Goal: Transaction & Acquisition: Purchase product/service

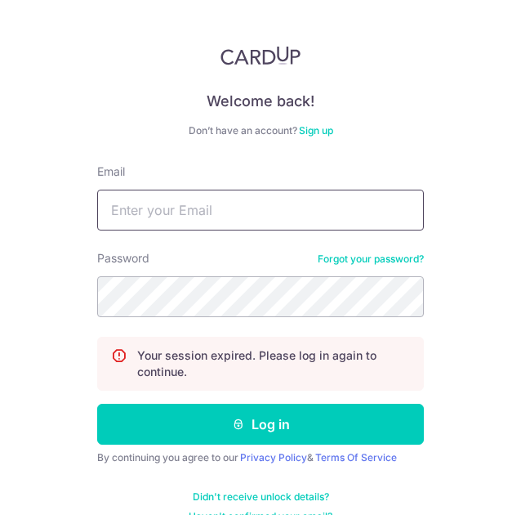
click at [184, 204] on input "Email" at bounding box center [260, 210] width 327 height 41
type input "[EMAIL_ADDRESS][DOMAIN_NAME]"
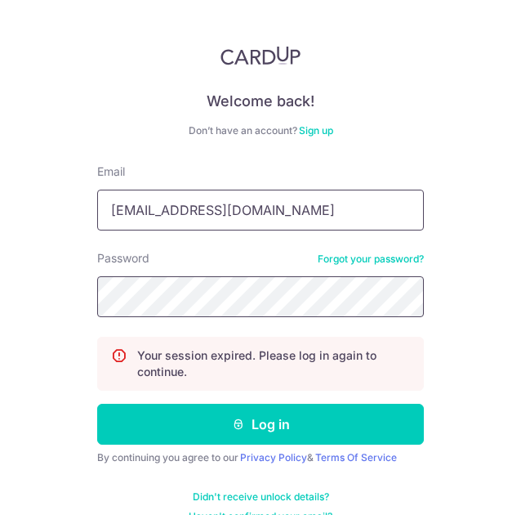
click at [97, 404] on button "Log in" at bounding box center [260, 424] width 327 height 41
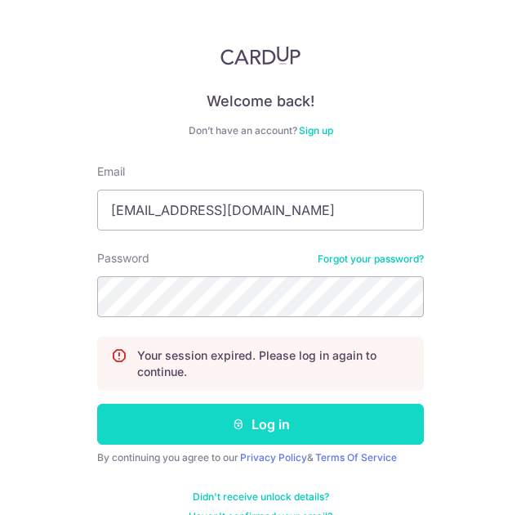
click at [260, 419] on button "Log in" at bounding box center [260, 424] width 327 height 41
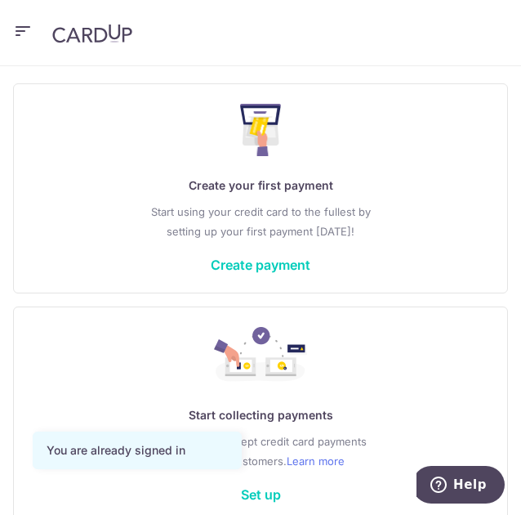
scroll to position [174, 0]
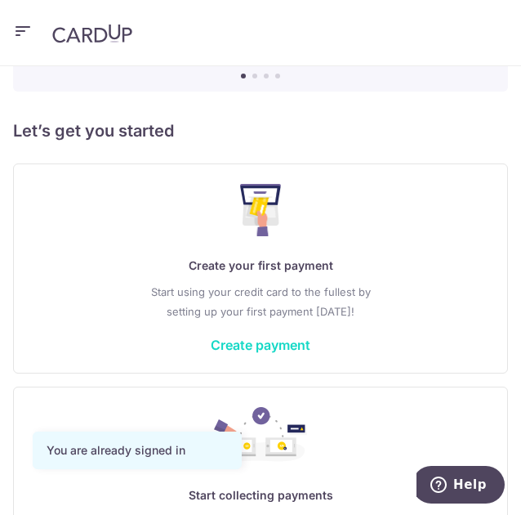
click at [229, 351] on div "Create your first payment Start using your credit card to the fullest by settin…" at bounding box center [260, 268] width 495 height 210
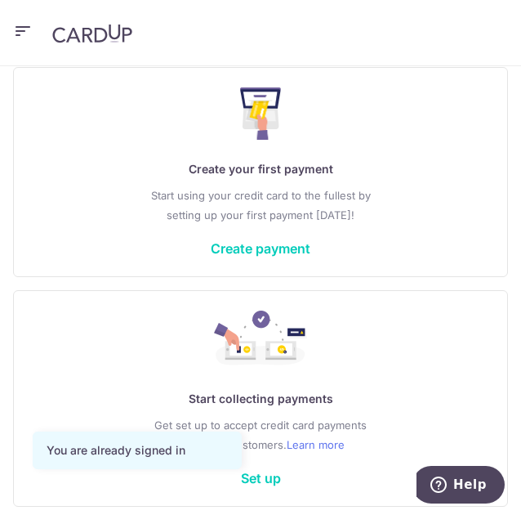
scroll to position [337, 0]
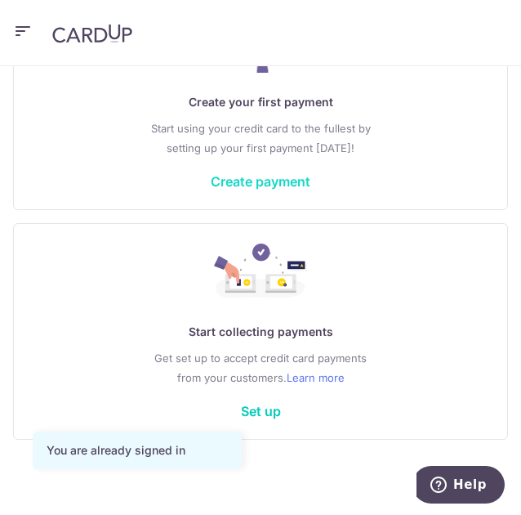
click at [288, 178] on link "Create payment" at bounding box center [261, 181] width 100 height 16
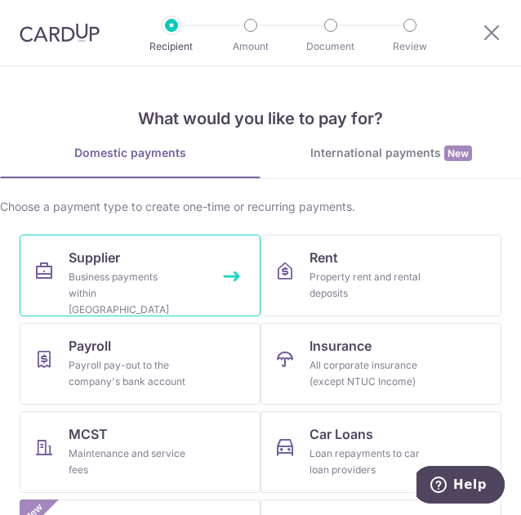
click at [150, 283] on div "Business payments within Singapore" at bounding box center [128, 293] width 118 height 49
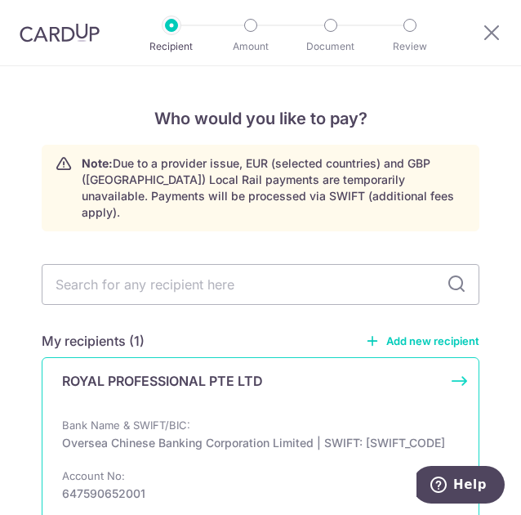
click at [243, 383] on div "ROYAL PROFESSIONAL PTE LTD" at bounding box center [251, 387] width 378 height 33
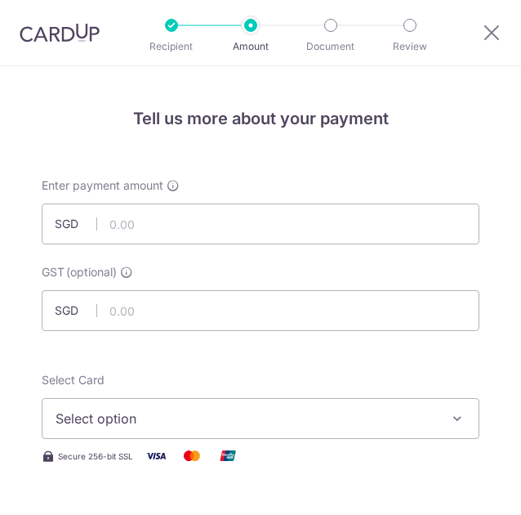
click at [260, 214] on input "text" at bounding box center [261, 223] width 438 height 41
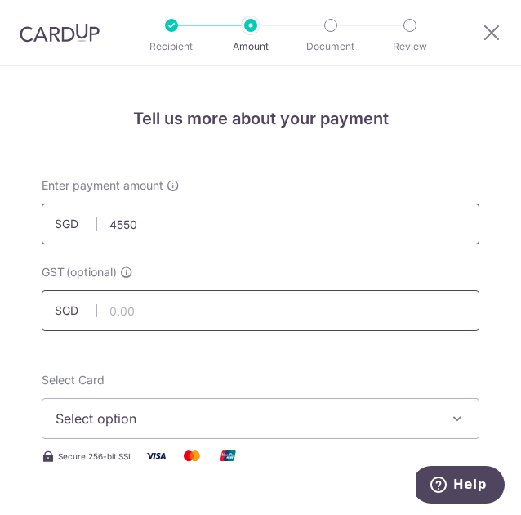
type input "4,550.00"
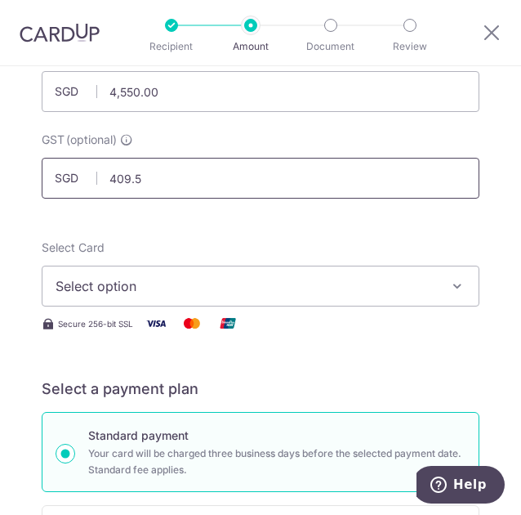
scroll to position [163, 0]
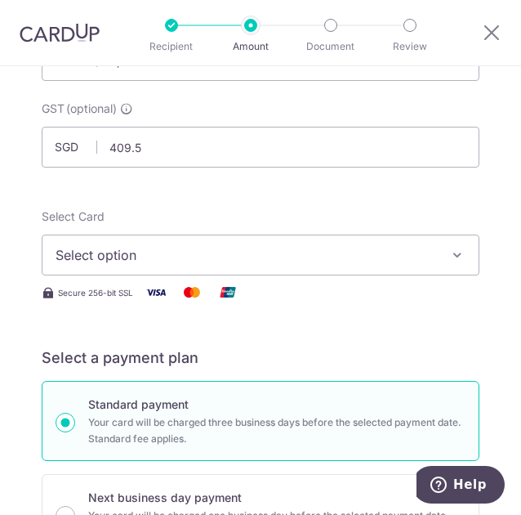
type input "409.50"
click at [183, 261] on span "Select option" at bounding box center [249, 255] width 387 height 20
click at [168, 297] on link "Add credit card" at bounding box center [260, 307] width 436 height 29
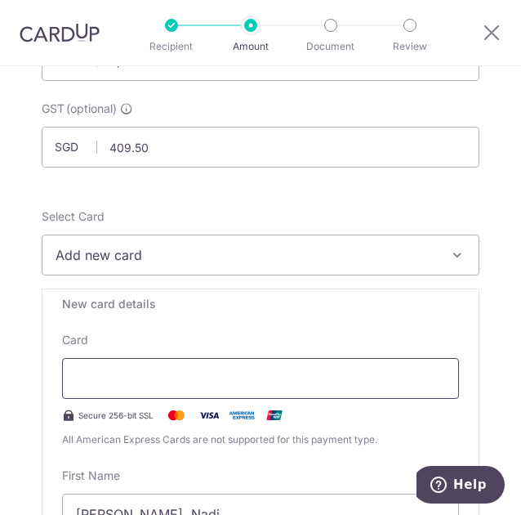
click at [371, 396] on div at bounding box center [260, 378] width 397 height 41
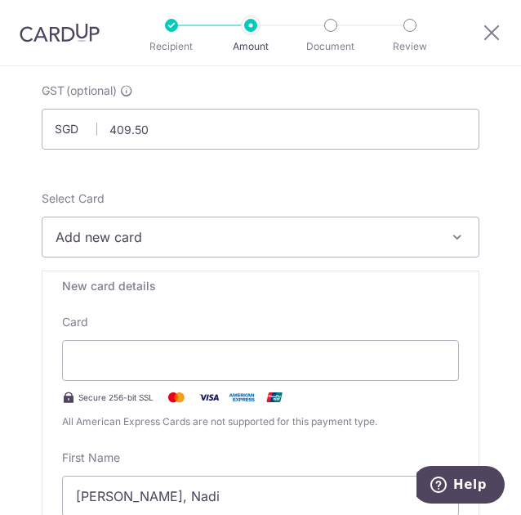
click at [177, 467] on div "First Name Jian Ming, Nadi" at bounding box center [260, 482] width 397 height 67
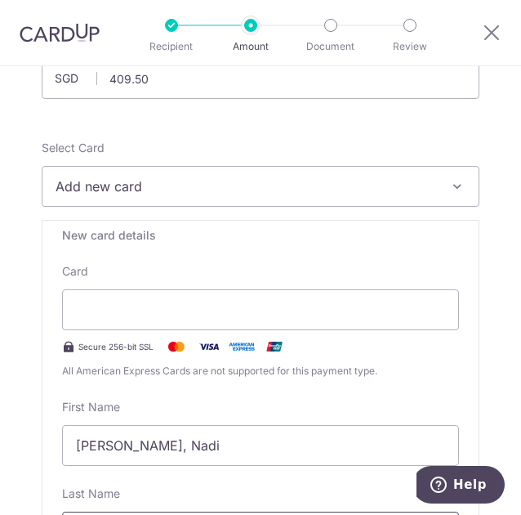
scroll to position [345, 0]
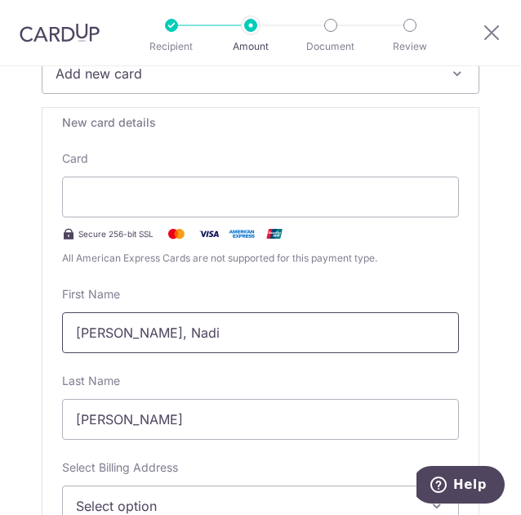
drag, startPoint x: 139, startPoint y: 335, endPoint x: 16, endPoint y: 339, distance: 123.5
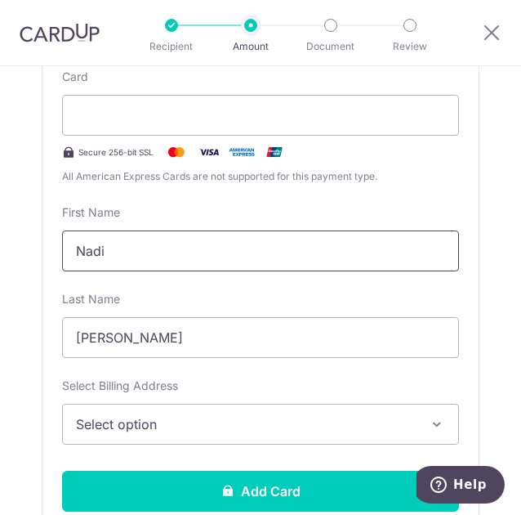
type input "Nadi"
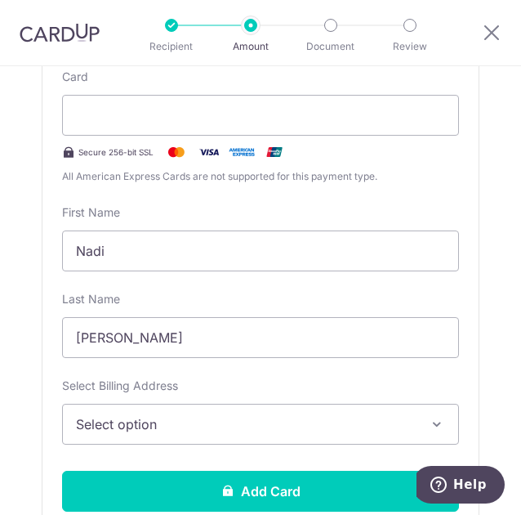
click at [110, 414] on span "Select option" at bounding box center [249, 424] width 346 height 20
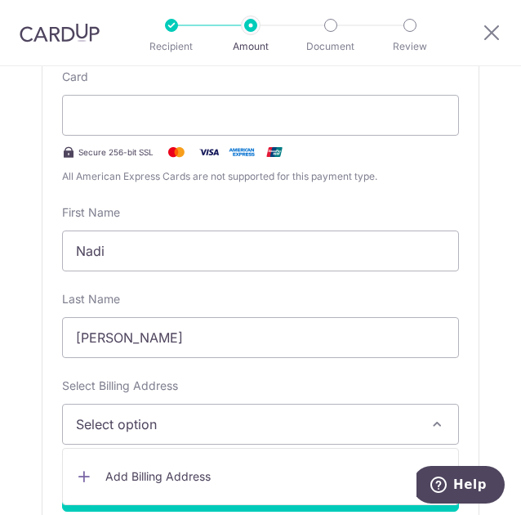
scroll to position [672, 0]
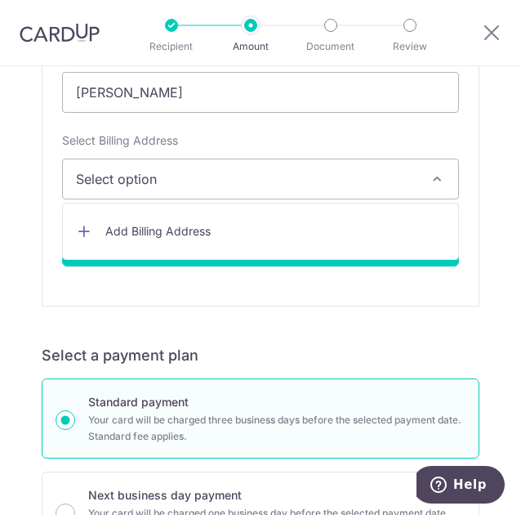
click at [164, 238] on link "Add Billing Address" at bounding box center [261, 231] width 396 height 29
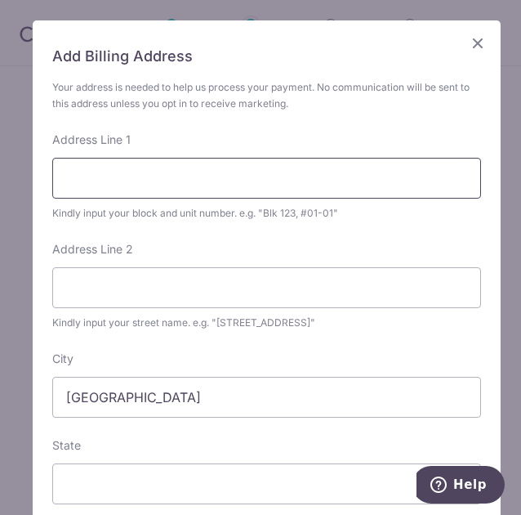
click at [141, 184] on input "Address Line 1" at bounding box center [266, 178] width 429 height 41
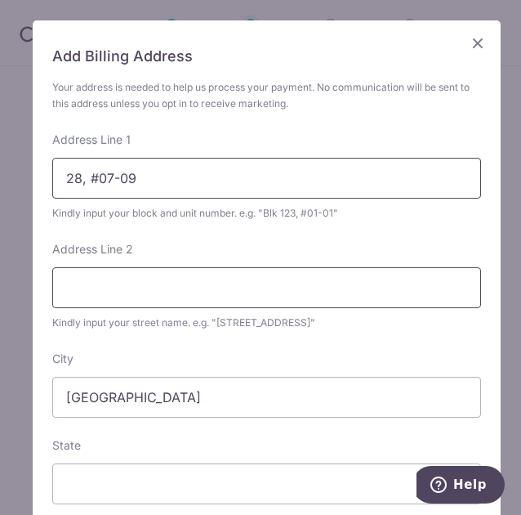
type input "28, #07-09"
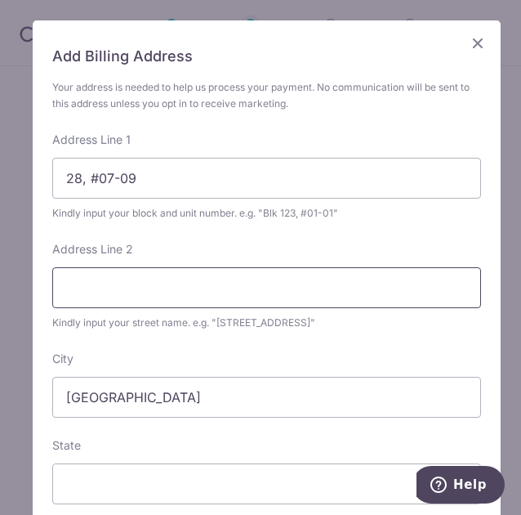
click at [116, 293] on input "Address Line 2" at bounding box center [266, 287] width 429 height 41
type input "Kallang Place"
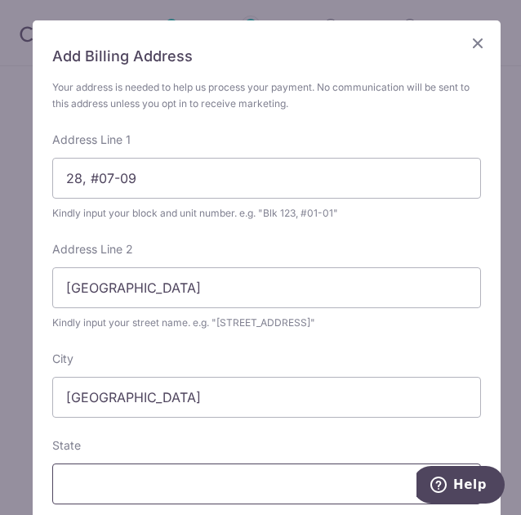
scroll to position [163, 0]
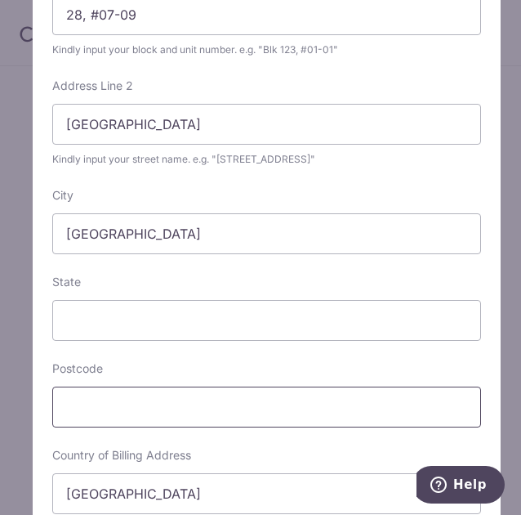
click at [141, 422] on input "text" at bounding box center [266, 407] width 429 height 41
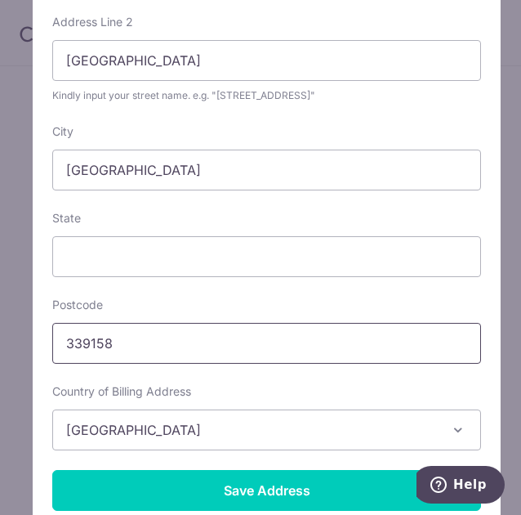
scroll to position [268, 0]
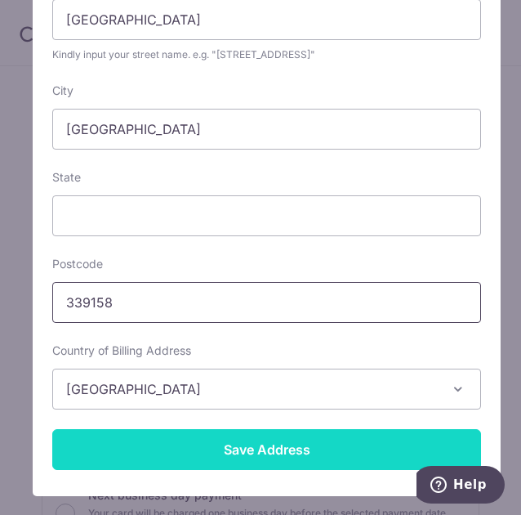
type input "339158"
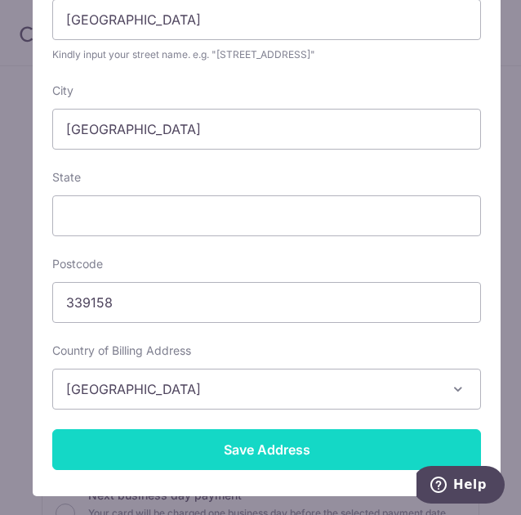
click at [227, 447] on input "Save Address" at bounding box center [266, 449] width 429 height 41
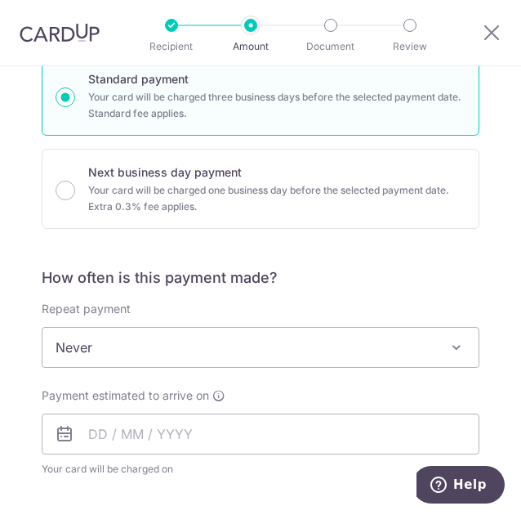
scroll to position [1162, 0]
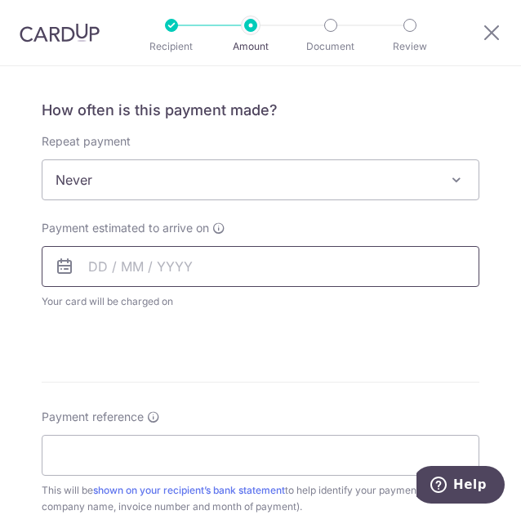
click at [145, 252] on input "text" at bounding box center [261, 266] width 438 height 41
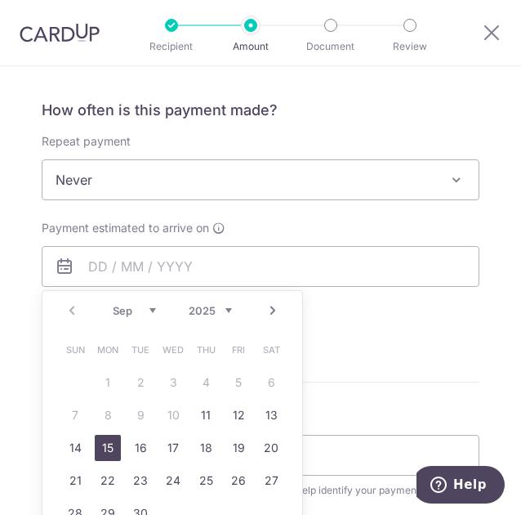
drag, startPoint x: 108, startPoint y: 449, endPoint x: 355, endPoint y: 320, distance: 278.1
click at [108, 449] on link "15" at bounding box center [108, 448] width 26 height 26
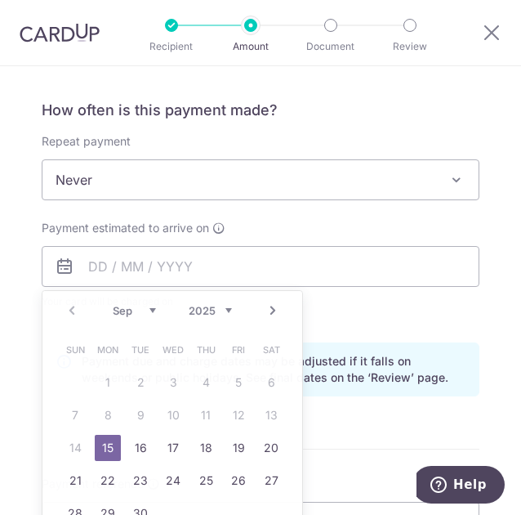
type input "15/09/2025"
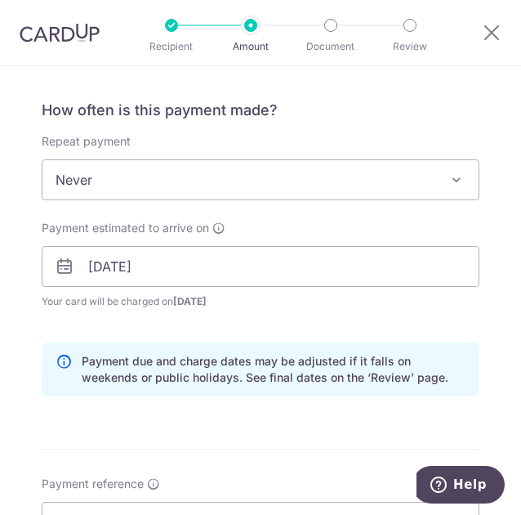
click at [383, 318] on div "Payment estimated to arrive on 15/09/2025 Prev Next Sep Oct Nov Dec 2025 2026 2…" at bounding box center [261, 275] width 458 height 110
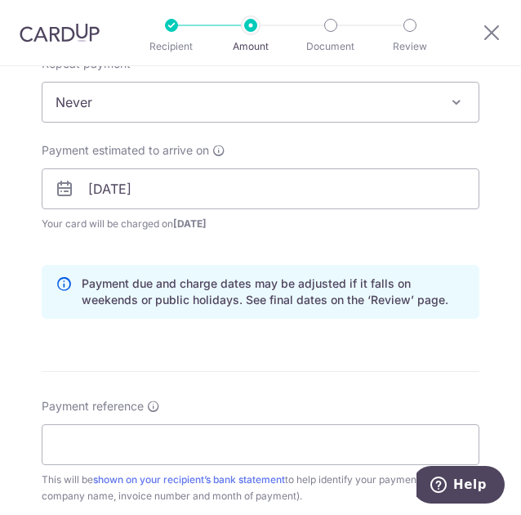
scroll to position [1325, 0]
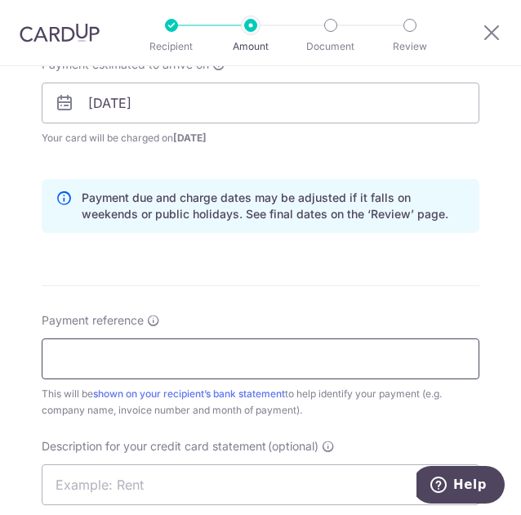
click at [230, 347] on input "Payment reference" at bounding box center [261, 358] width 438 height 41
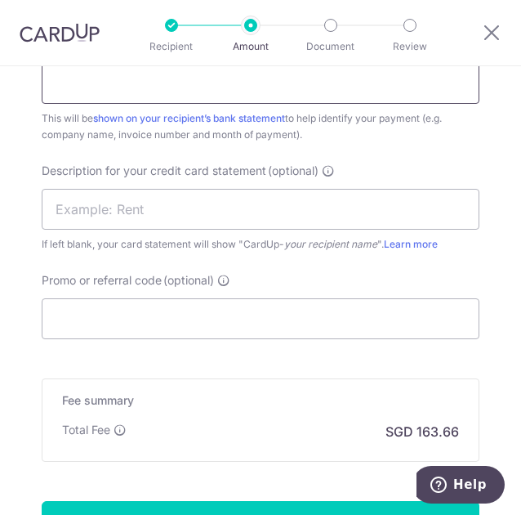
scroll to position [1652, 0]
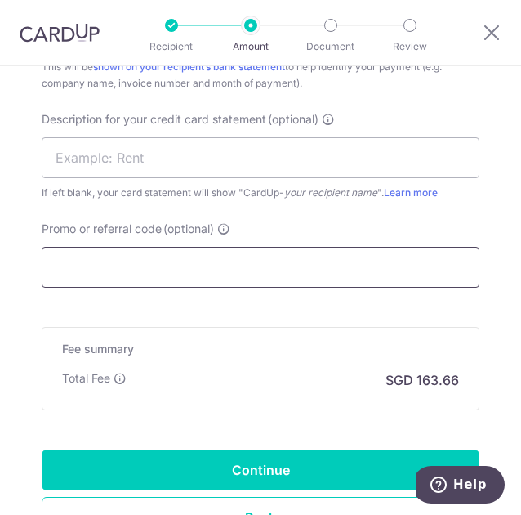
click at [199, 251] on input "Promo or referral code (optional)" at bounding box center [261, 267] width 438 height 41
paste input "SGNEW14"
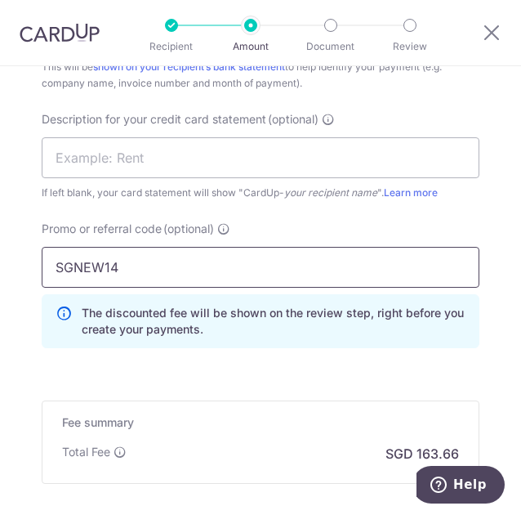
type input "SGNEW14"
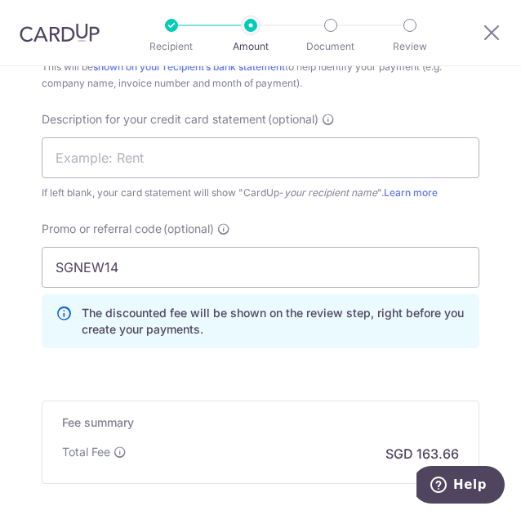
click at [361, 229] on div "Promo or referral code (optional) SGNEW14 The discounted fee will be shown on t…" at bounding box center [261, 284] width 438 height 127
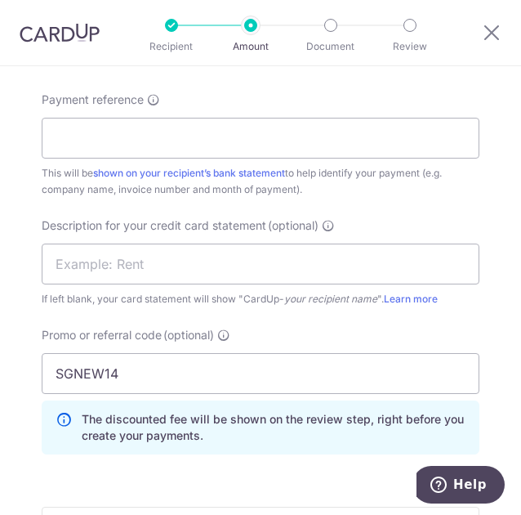
scroll to position [1489, 0]
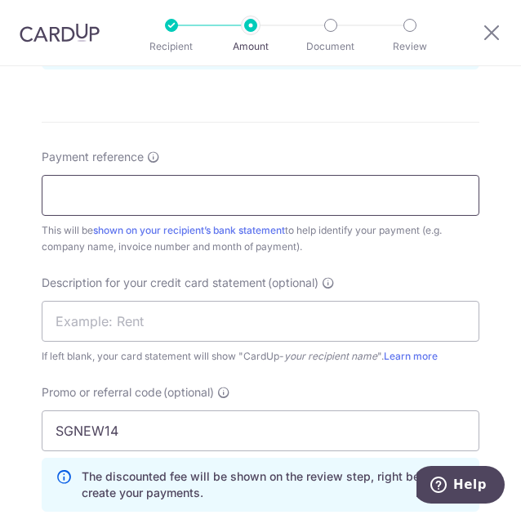
click at [189, 190] on input "Payment reference" at bounding box center [261, 195] width 438 height 41
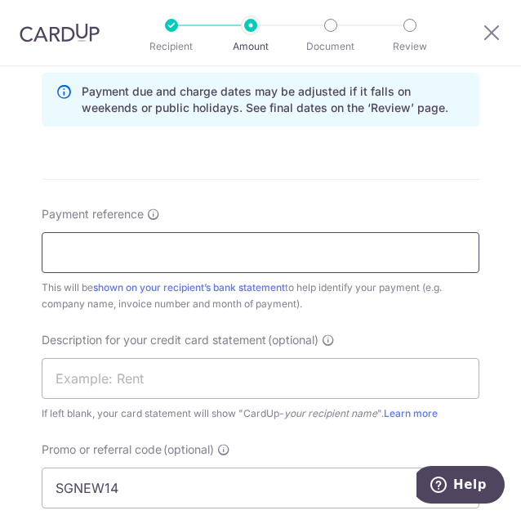
scroll to position [1407, 0]
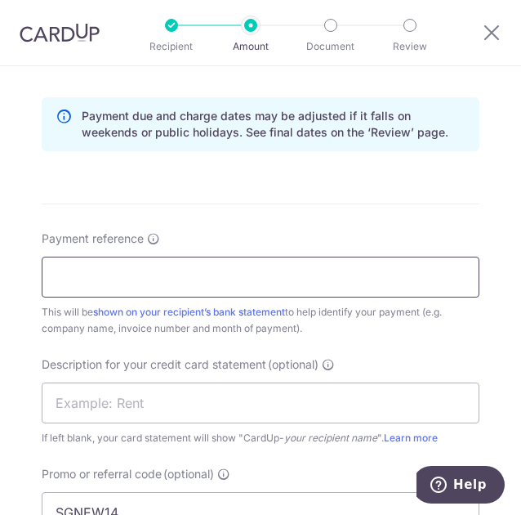
click at [223, 266] on input "Payment reference" at bounding box center [261, 277] width 438 height 41
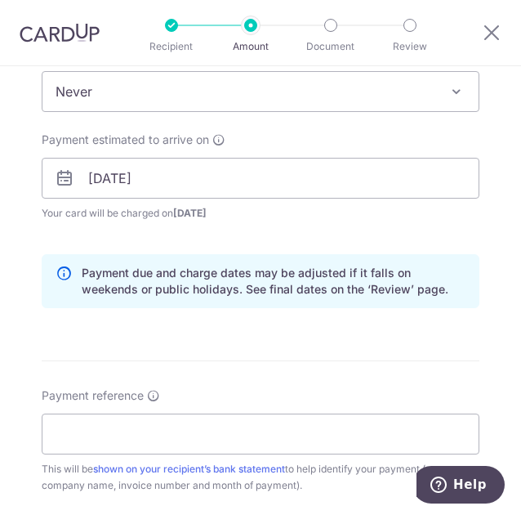
scroll to position [1307, 0]
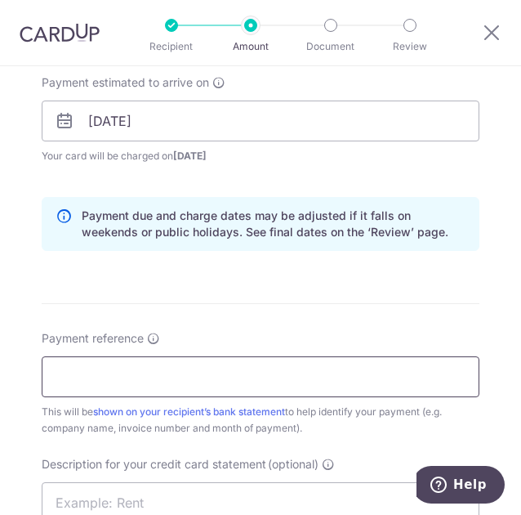
click at [138, 382] on input "Payment reference" at bounding box center [261, 376] width 438 height 41
paste input "RP/IV/2506/0085"
type input "RP/IV/2506/0085"
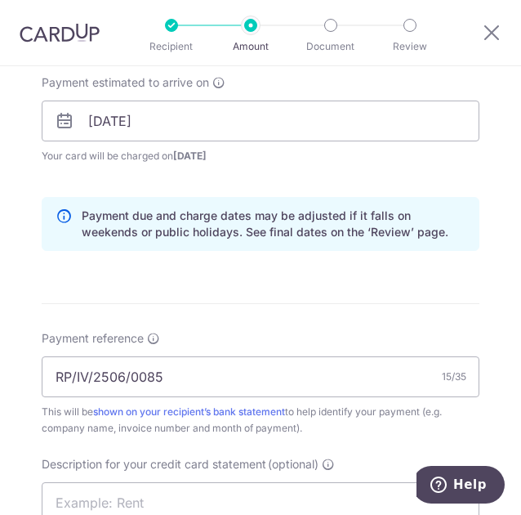
click at [340, 330] on div "Payment reference RP/IV/2506/0085 15/35 This will be shown on your recipient’s …" at bounding box center [261, 383] width 438 height 106
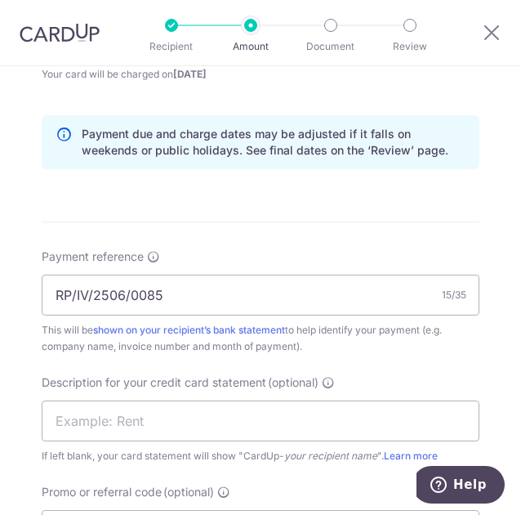
scroll to position [1471, 0]
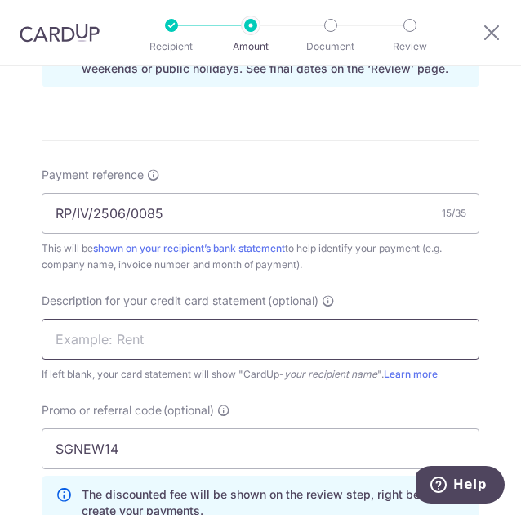
click at [240, 333] on input "text" at bounding box center [261, 339] width 438 height 41
paste input "RP/IV/2506/0085"
click at [172, 337] on input "RP/IV/2506/0085" at bounding box center [261, 339] width 438 height 41
click at [178, 331] on input "RP/IV/2506/0085" at bounding box center [261, 339] width 438 height 41
type input "RP/IV/2506/0085"
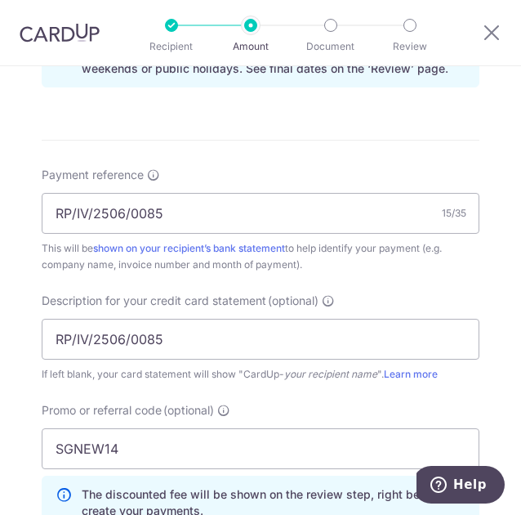
click at [409, 293] on div "Description for your credit card statement (optional) RP/IV/2506/0085 If left b…" at bounding box center [261, 338] width 438 height 90
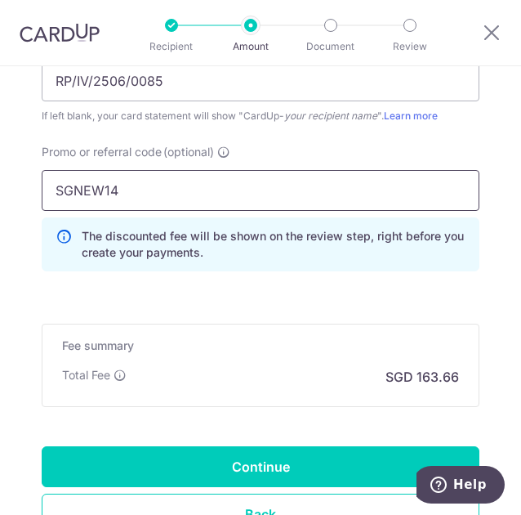
scroll to position [1798, 0]
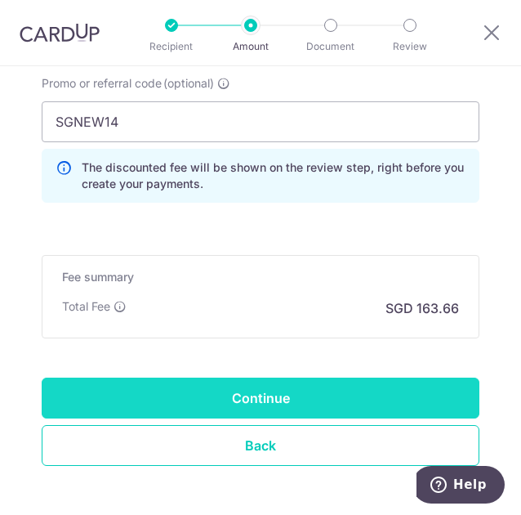
click at [262, 383] on input "Continue" at bounding box center [261, 398] width 438 height 41
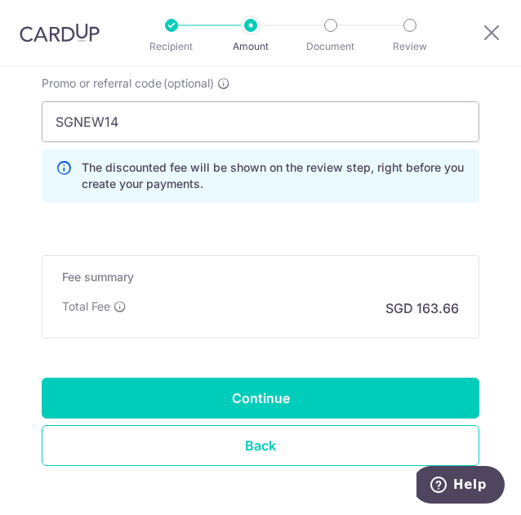
type input "Create Schedule"
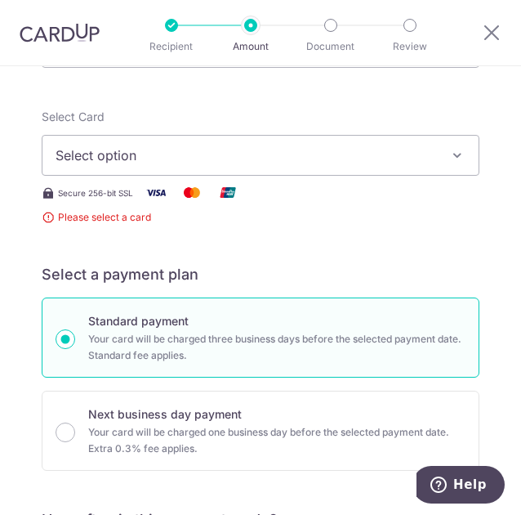
scroll to position [160, 0]
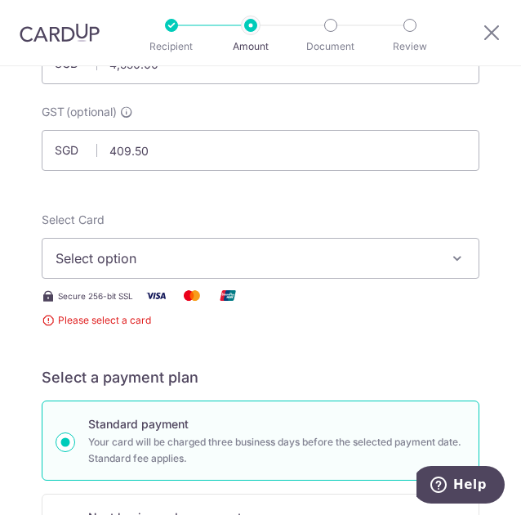
click at [277, 265] on span "Select option" at bounding box center [249, 258] width 387 height 20
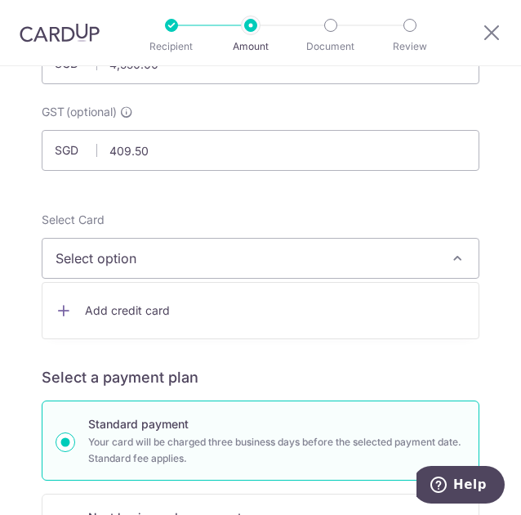
click at [145, 303] on span "Add credit card" at bounding box center [275, 310] width 381 height 16
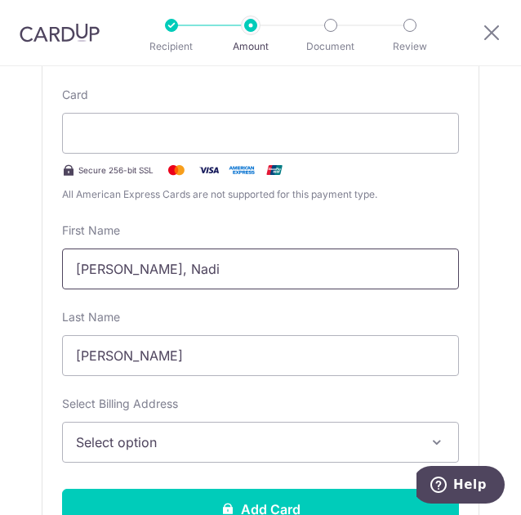
scroll to position [327, 0]
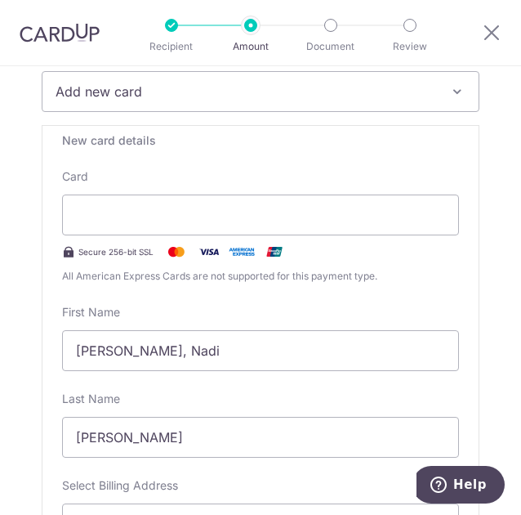
click at [330, 174] on div "Card Secure 256-bit SSL All American Express Cards are not supported for this p…" at bounding box center [260, 226] width 397 height 116
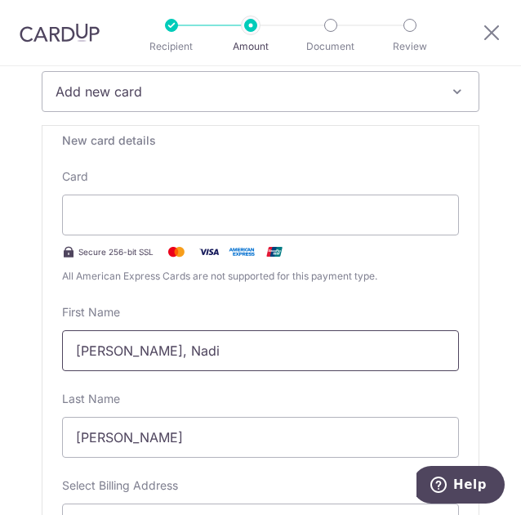
drag, startPoint x: 139, startPoint y: 352, endPoint x: 53, endPoint y: 349, distance: 85.9
click at [62, 351] on input "[PERSON_NAME], Nadi" at bounding box center [260, 350] width 397 height 41
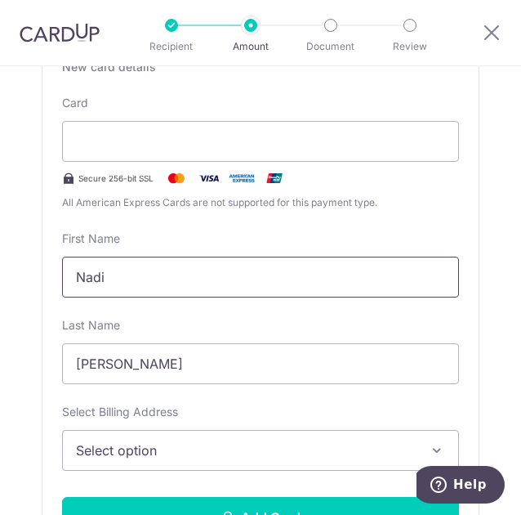
scroll to position [490, 0]
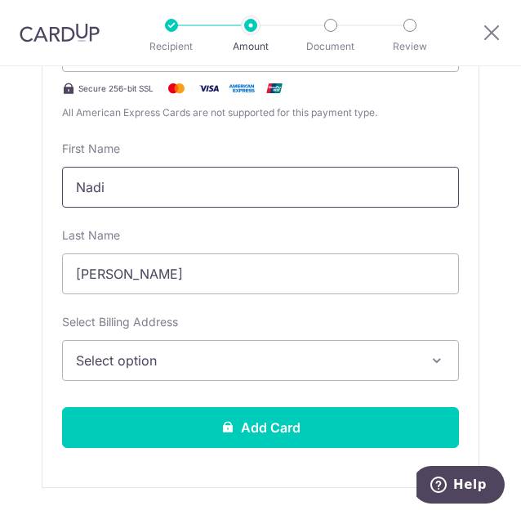
type input "Nadi"
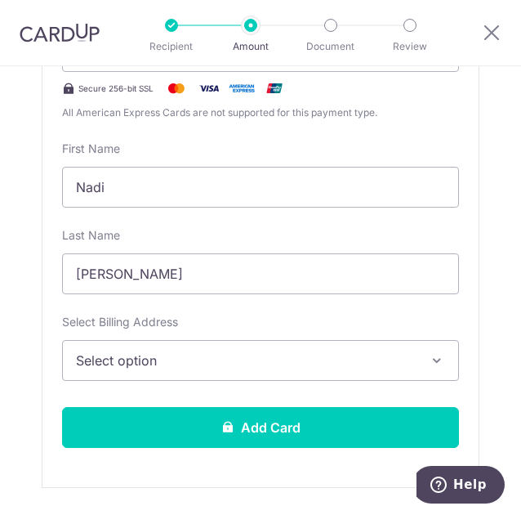
click at [147, 351] on span "Select option" at bounding box center [249, 361] width 346 height 20
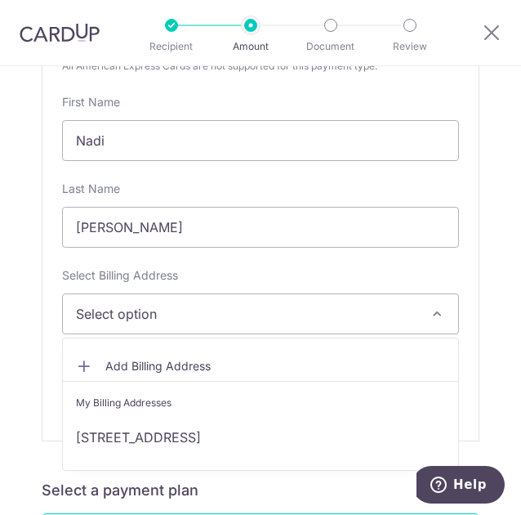
scroll to position [572, 0]
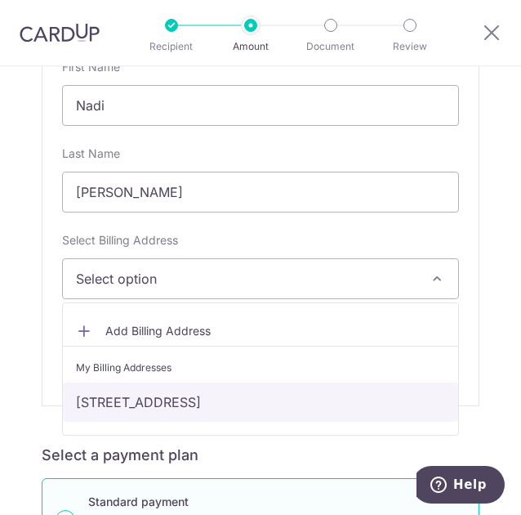
click at [171, 410] on link "[STREET_ADDRESS]" at bounding box center [261, 401] width 396 height 39
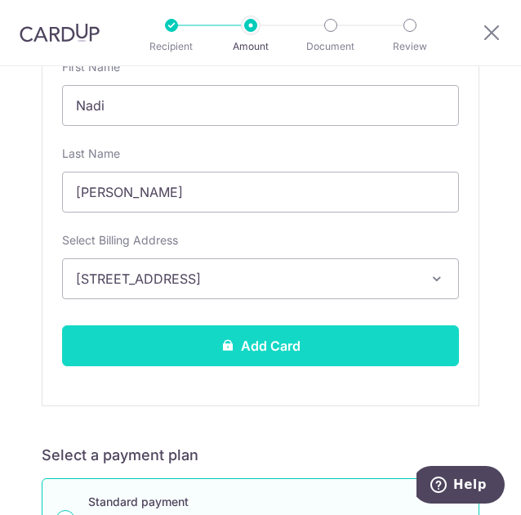
click at [191, 348] on button "Add Card" at bounding box center [260, 345] width 397 height 41
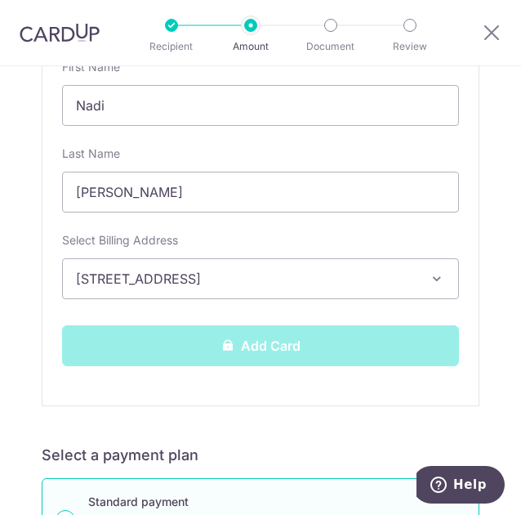
scroll to position [409, 0]
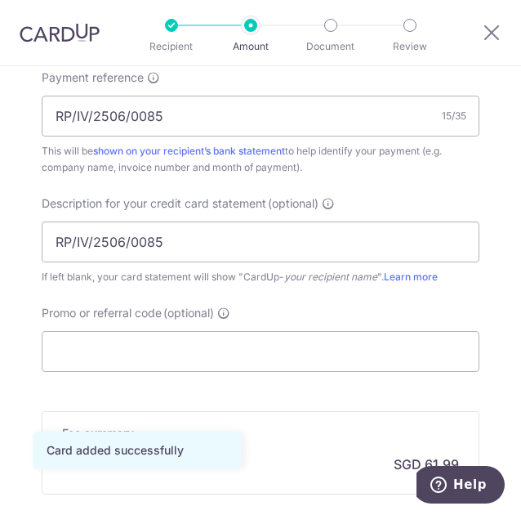
scroll to position [1144, 0]
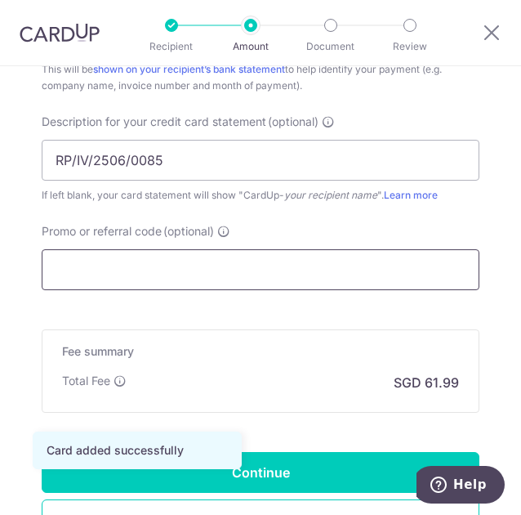
click at [270, 259] on input "Promo or referral code (optional)" at bounding box center [261, 269] width 438 height 41
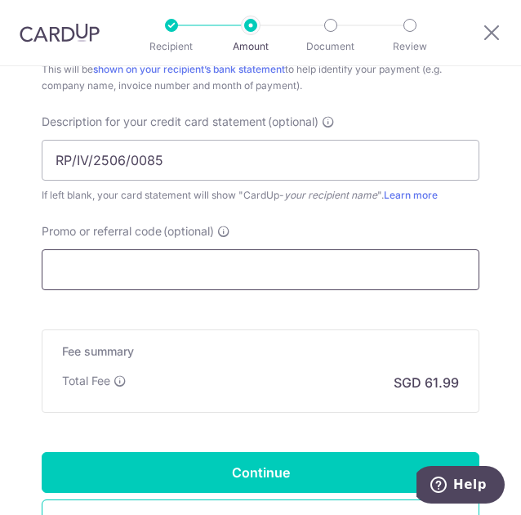
click at [116, 267] on input "Promo or referral code (optional)" at bounding box center [261, 269] width 438 height 41
paste input "SGNEW14"
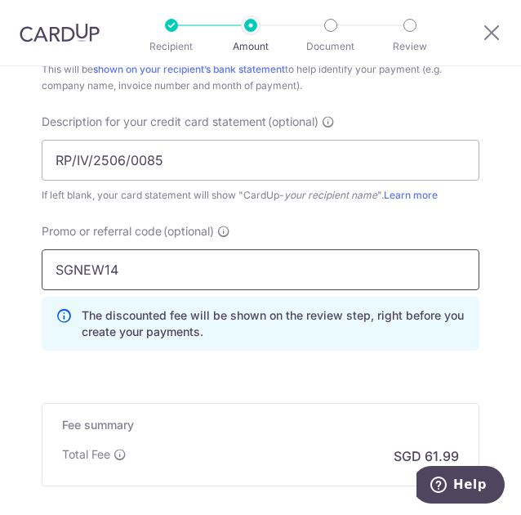
type input "SGNEW14"
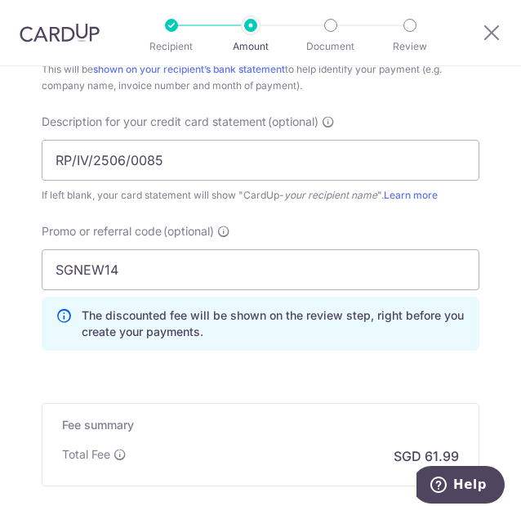
click at [302, 238] on div "Promo or referral code (optional) SGNEW14 The discounted fee will be shown on t…" at bounding box center [261, 286] width 438 height 127
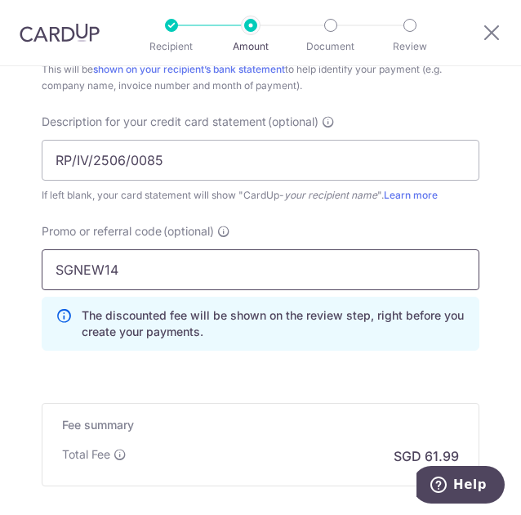
scroll to position [1354, 0]
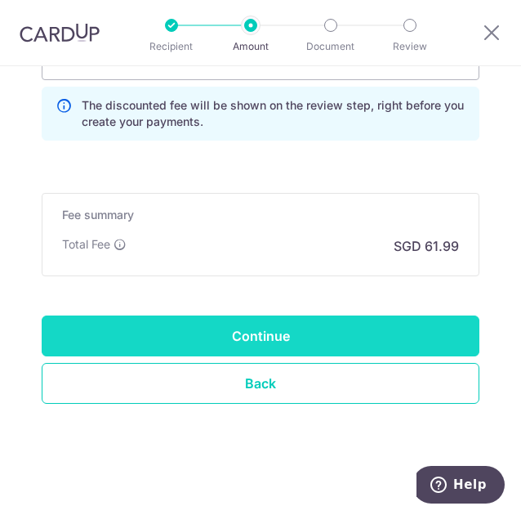
click at [323, 339] on input "Continue" at bounding box center [261, 335] width 438 height 41
type input "Create Schedule"
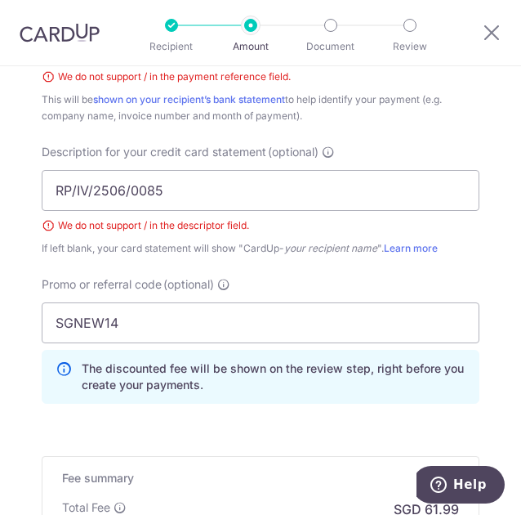
scroll to position [1055, 0]
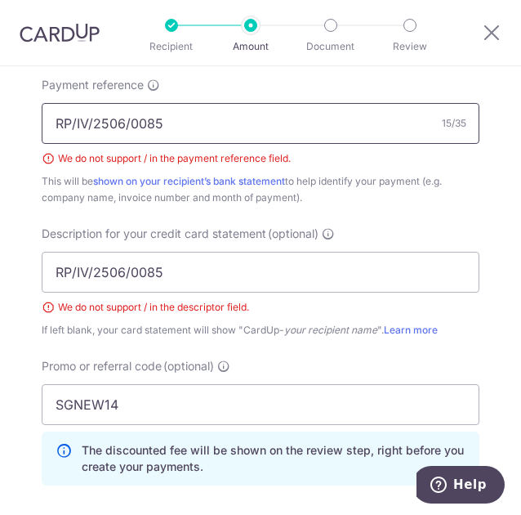
click at [81, 118] on input "RP/IV/2506/0085" at bounding box center [261, 123] width 438 height 41
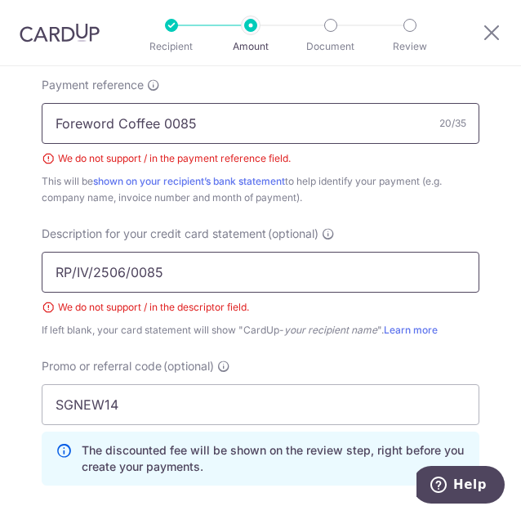
type input "Foreword Coffee 0085"
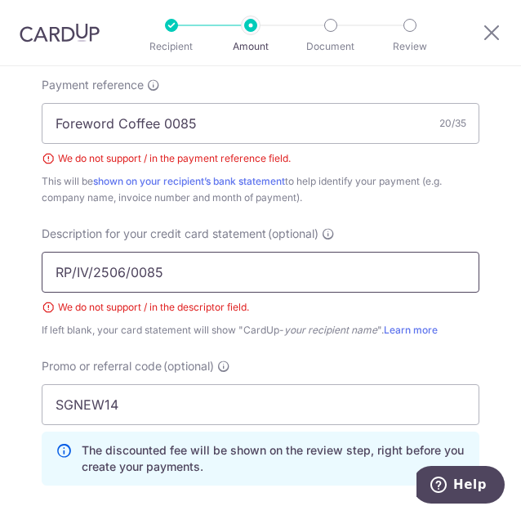
drag, startPoint x: 123, startPoint y: 270, endPoint x: 20, endPoint y: 272, distance: 102.2
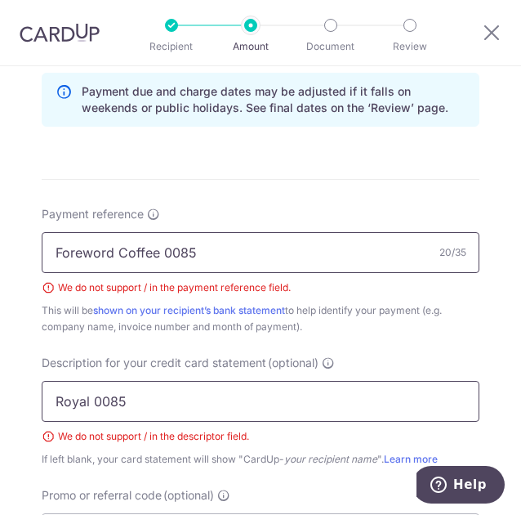
scroll to position [1218, 0]
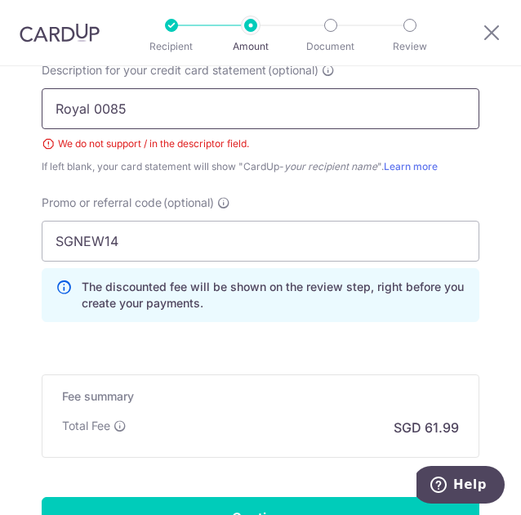
type input "Royal 0085"
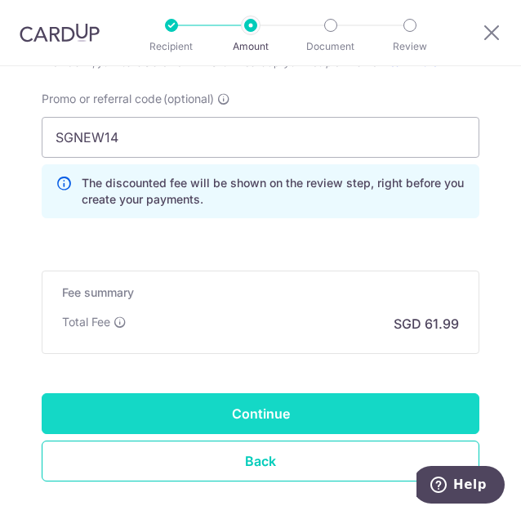
scroll to position [1400, 0]
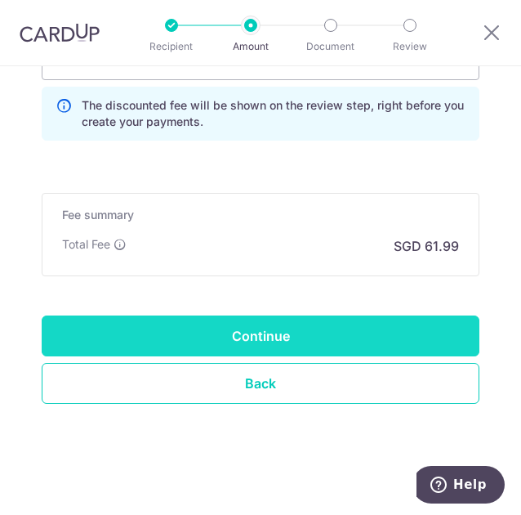
click at [387, 337] on input "Continue" at bounding box center [261, 335] width 438 height 41
type input "Create Schedule"
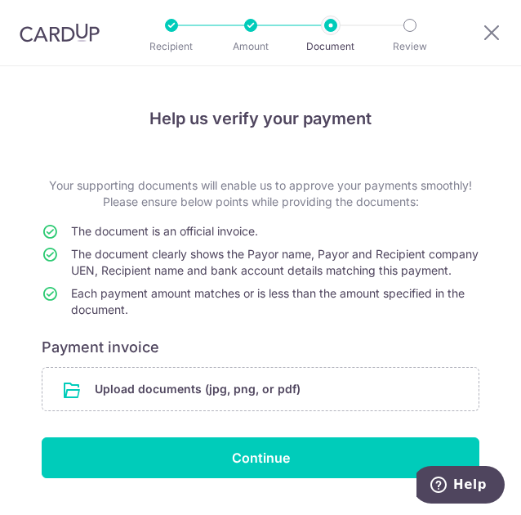
drag, startPoint x: 342, startPoint y: 331, endPoint x: 338, endPoint y: 354, distance: 23.2
click at [342, 324] on td "Each payment amount matches or is less than the amount specified in the documen…" at bounding box center [275, 304] width 409 height 39
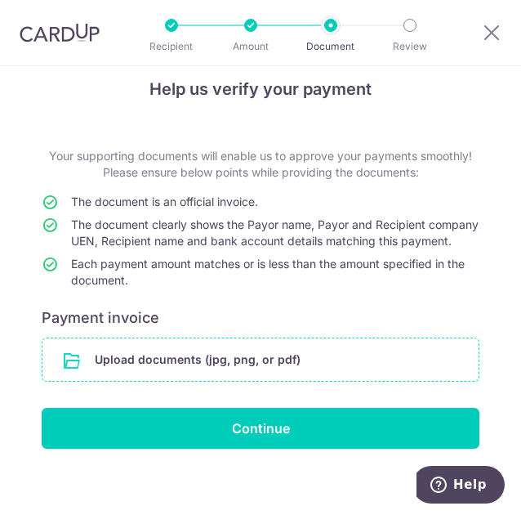
scroll to position [55, 0]
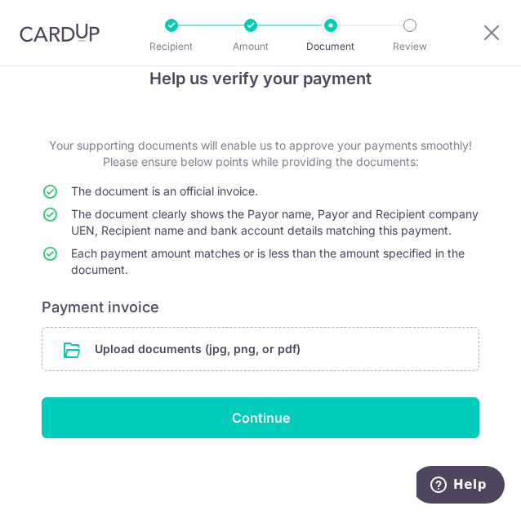
drag, startPoint x: 121, startPoint y: 298, endPoint x: 131, endPoint y: 310, distance: 15.1
click at [122, 298] on h6 "Payment invoice" at bounding box center [261, 307] width 438 height 20
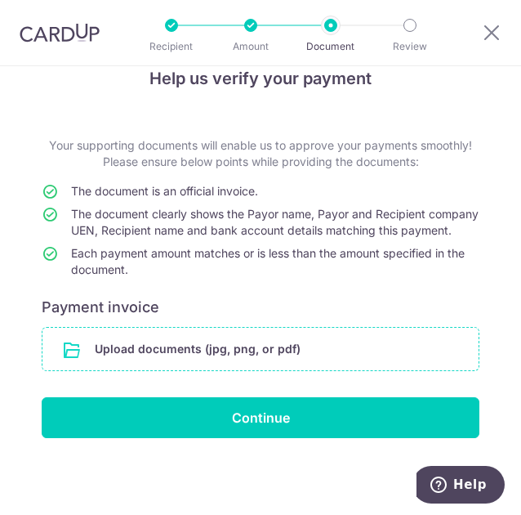
click at [142, 339] on input "file" at bounding box center [260, 349] width 436 height 42
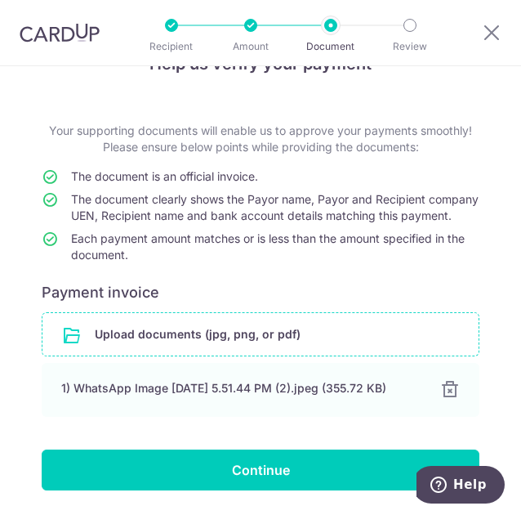
scroll to position [130, 0]
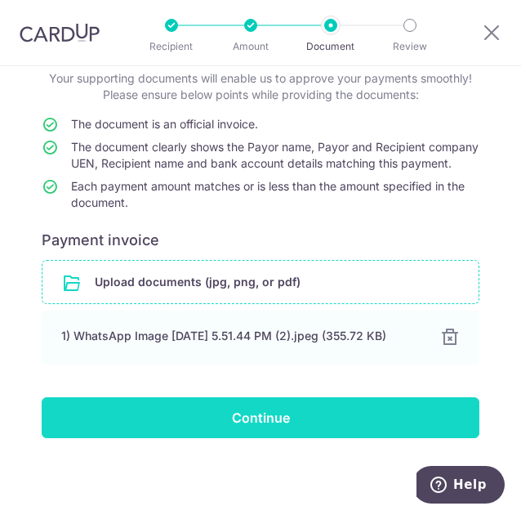
click at [307, 415] on input "Continue" at bounding box center [261, 417] width 438 height 41
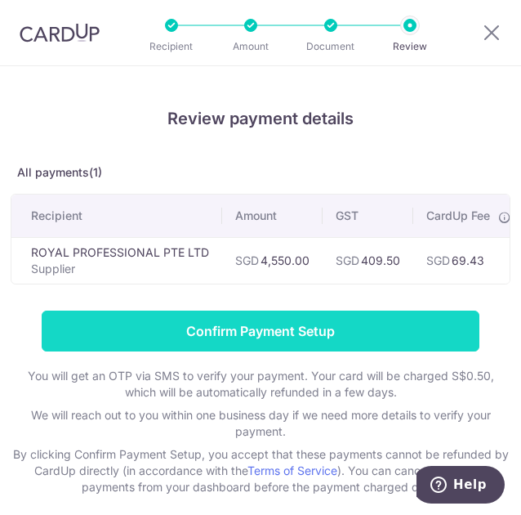
scroll to position [77, 0]
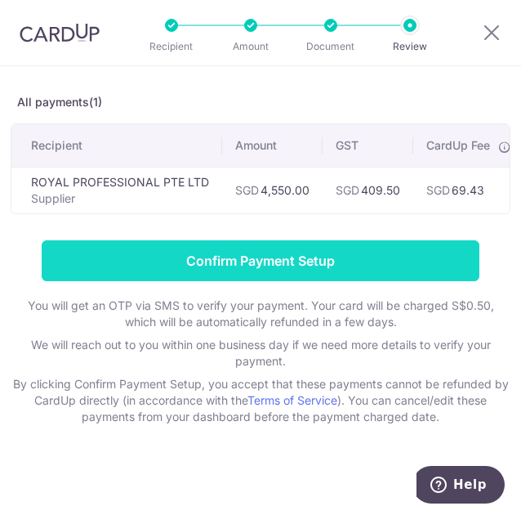
click at [365, 273] on input "Confirm Payment Setup" at bounding box center [261, 260] width 438 height 41
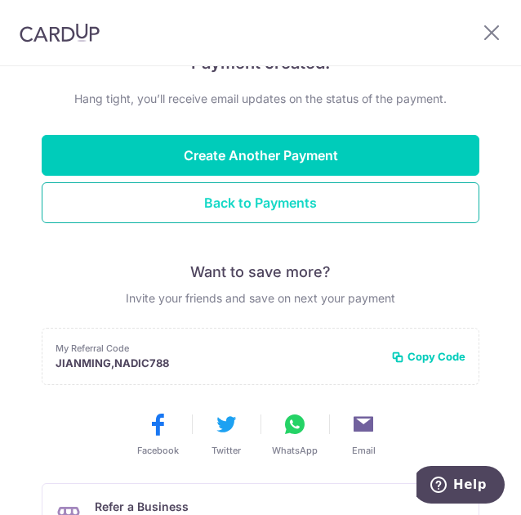
scroll to position [163, 0]
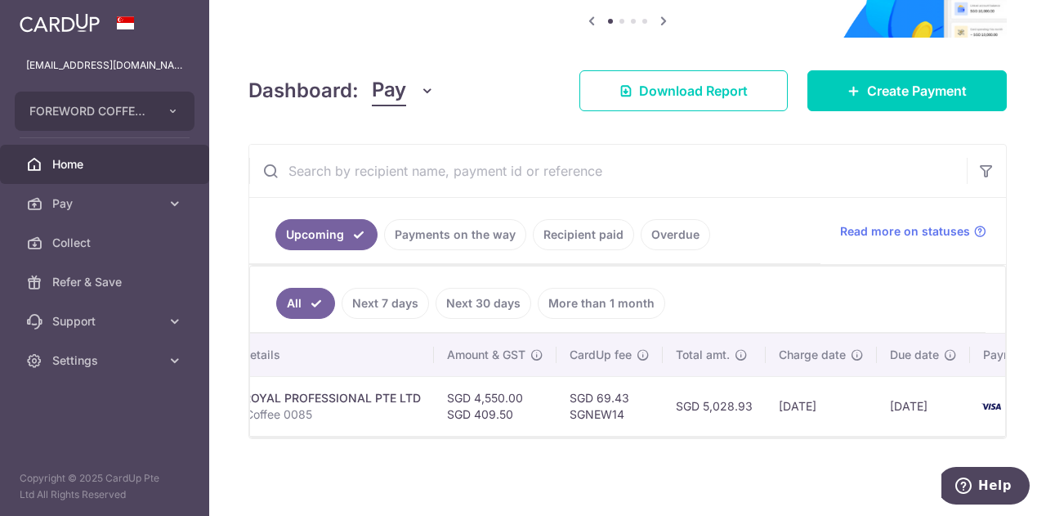
scroll to position [0, 408]
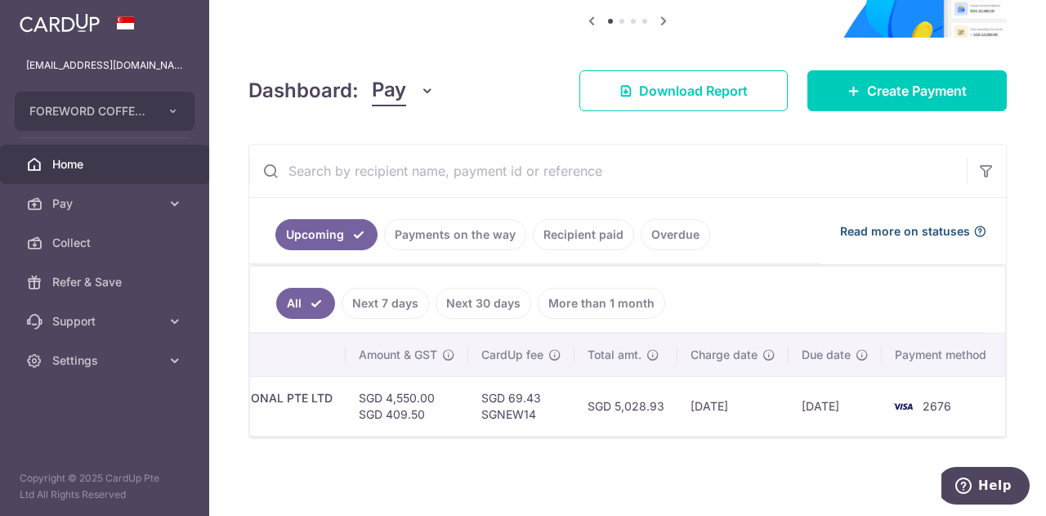
click at [914, 225] on span "Read more on statuses" at bounding box center [905, 231] width 130 height 16
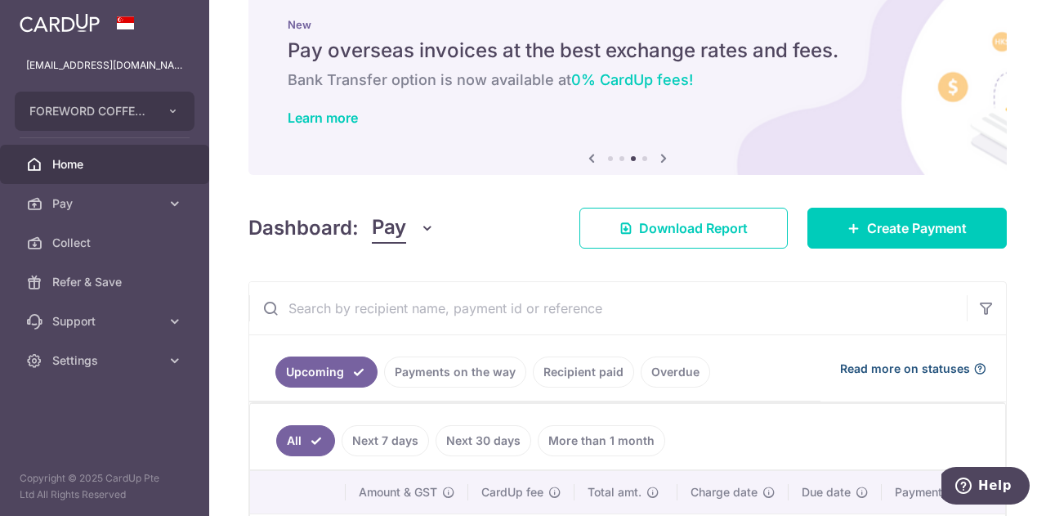
scroll to position [29, 0]
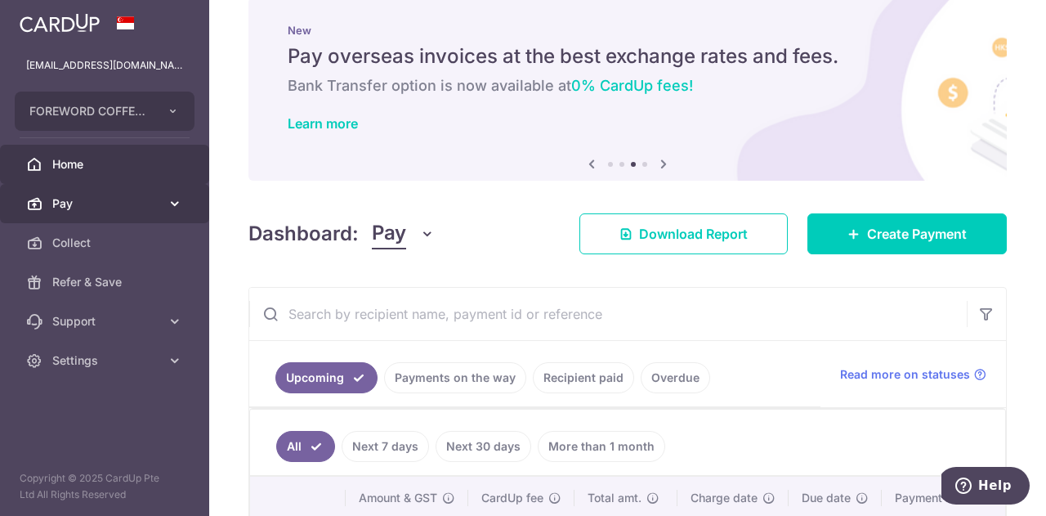
click at [74, 221] on link "Pay" at bounding box center [104, 203] width 209 height 39
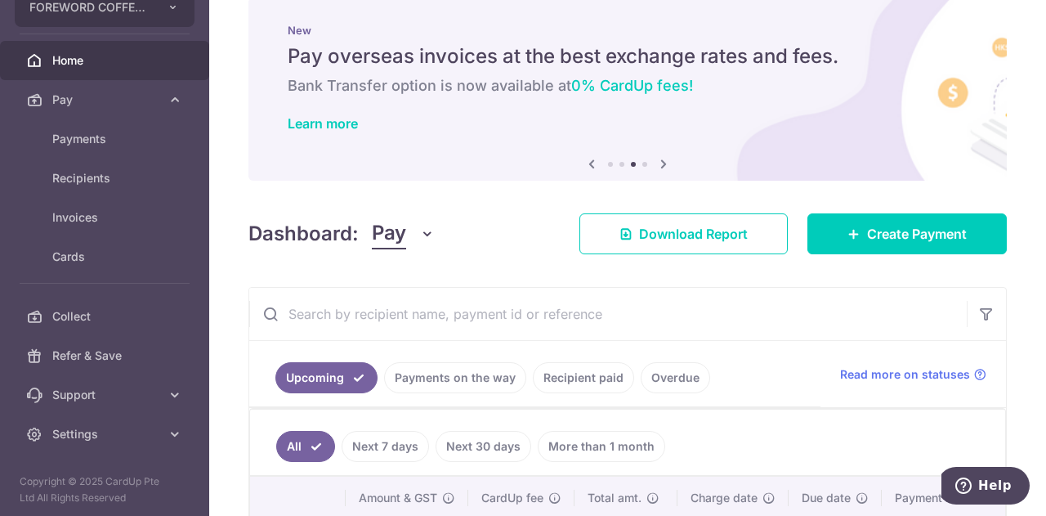
scroll to position [106, 0]
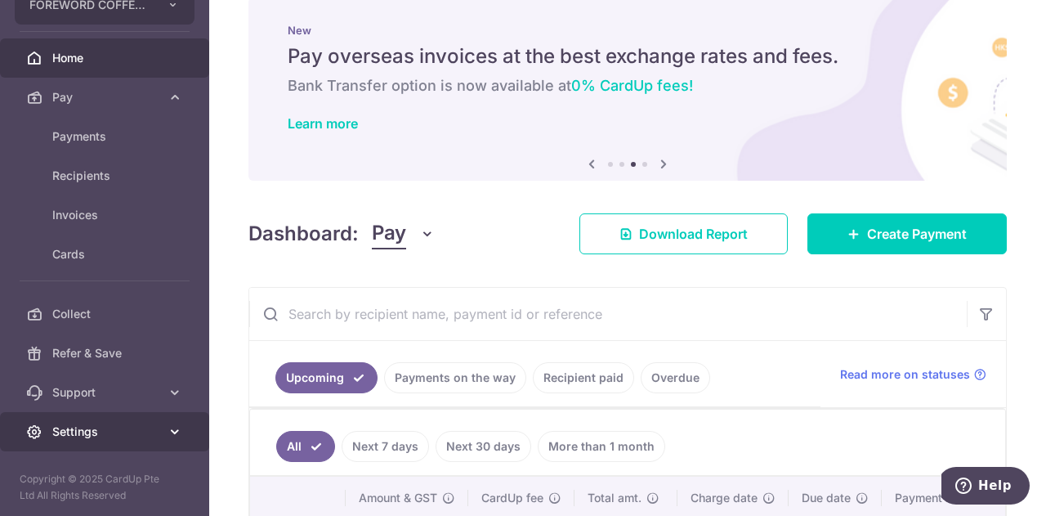
click at [88, 430] on span "Settings" at bounding box center [106, 431] width 108 height 16
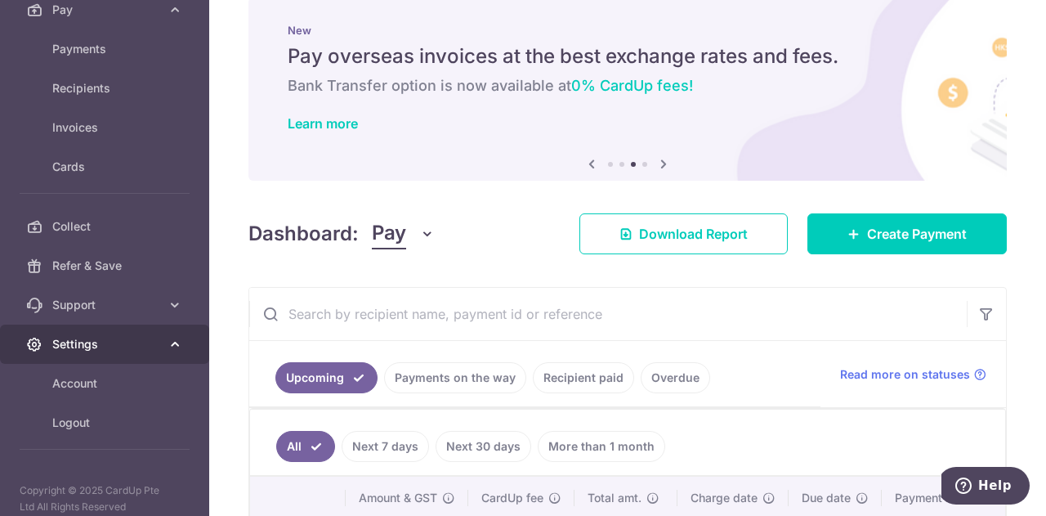
scroll to position [198, 0]
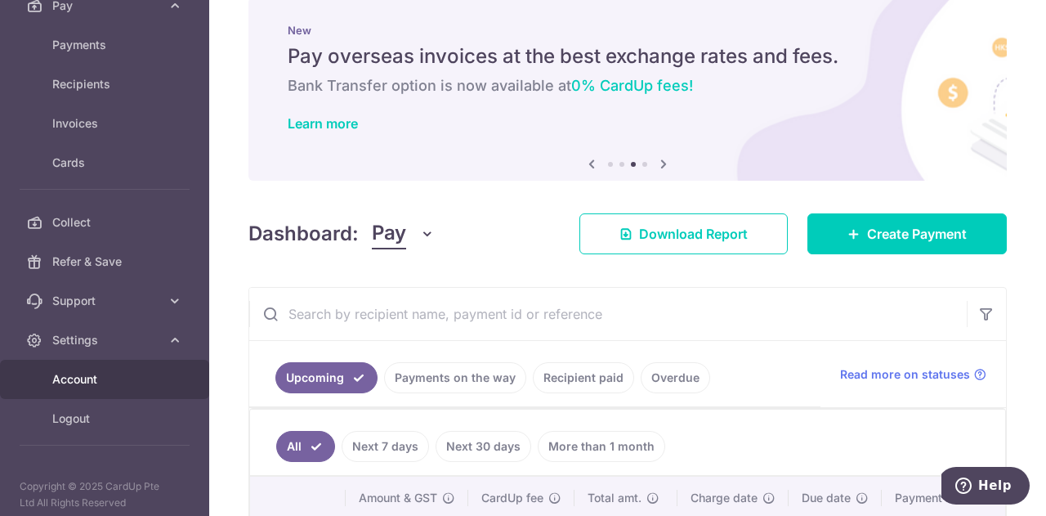
click at [86, 373] on span "Account" at bounding box center [106, 379] width 108 height 16
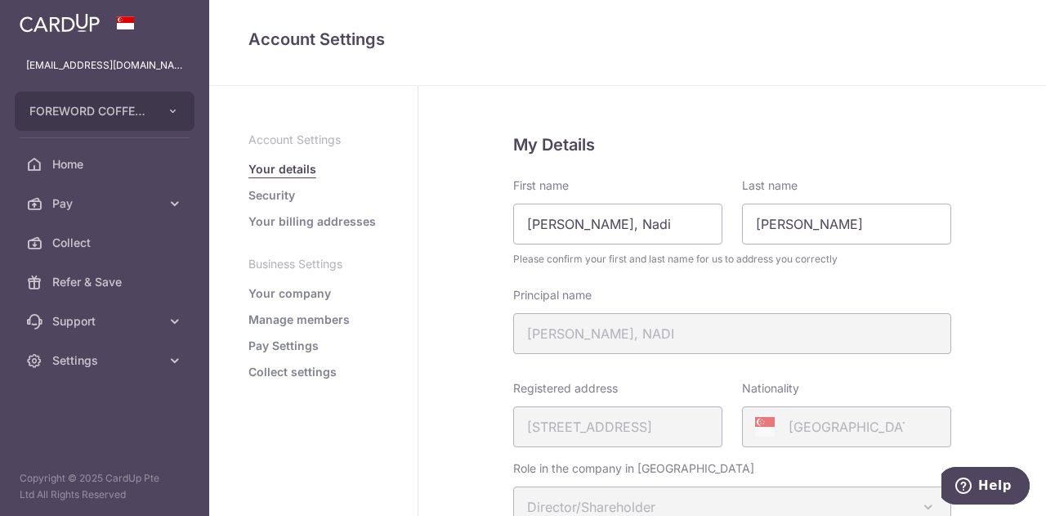
click at [286, 290] on link "Your company" at bounding box center [289, 293] width 83 height 16
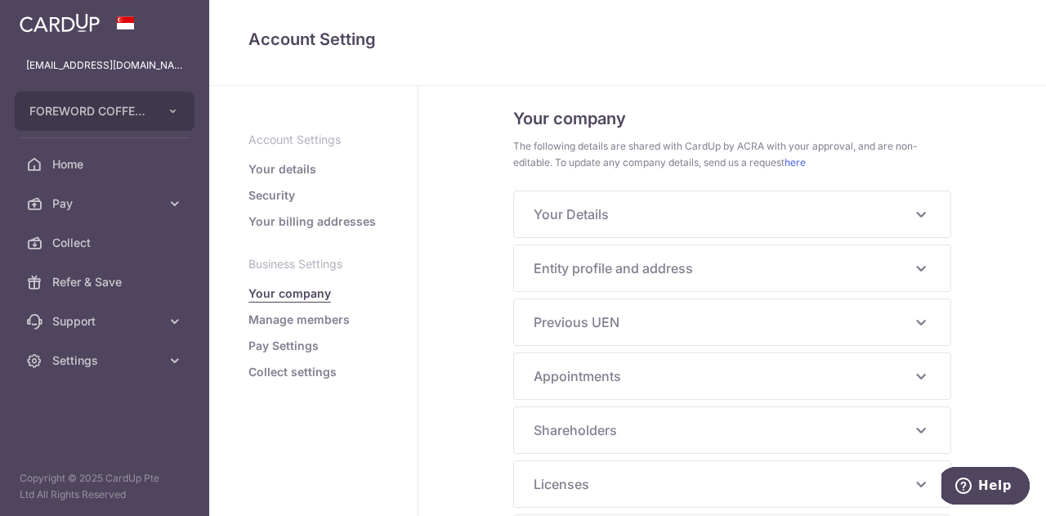
click at [275, 354] on ul "Account Settings Your details Security Your billing addresses Business Settings…" at bounding box center [313, 256] width 130 height 248
click at [275, 349] on link "Pay Settings" at bounding box center [283, 345] width 70 height 16
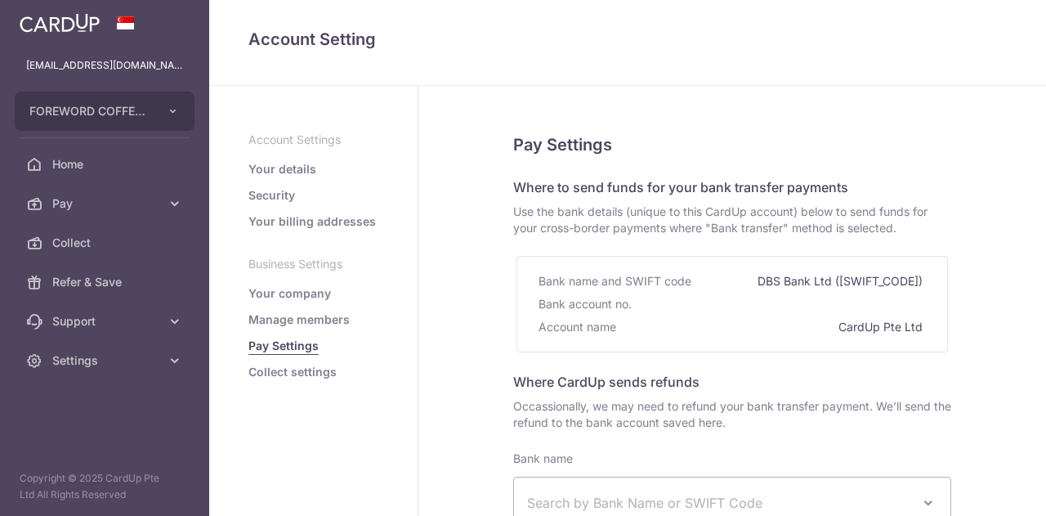
select select
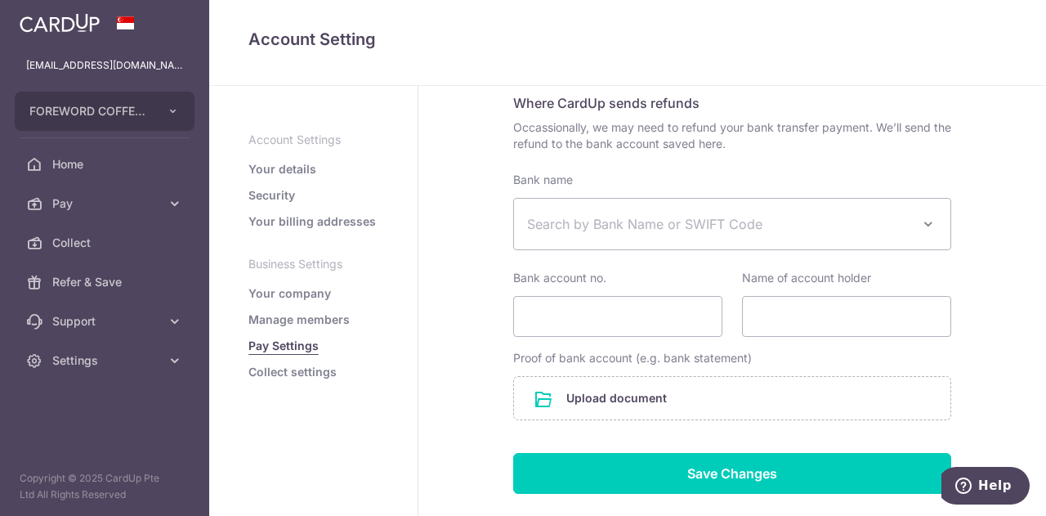
scroll to position [262, 0]
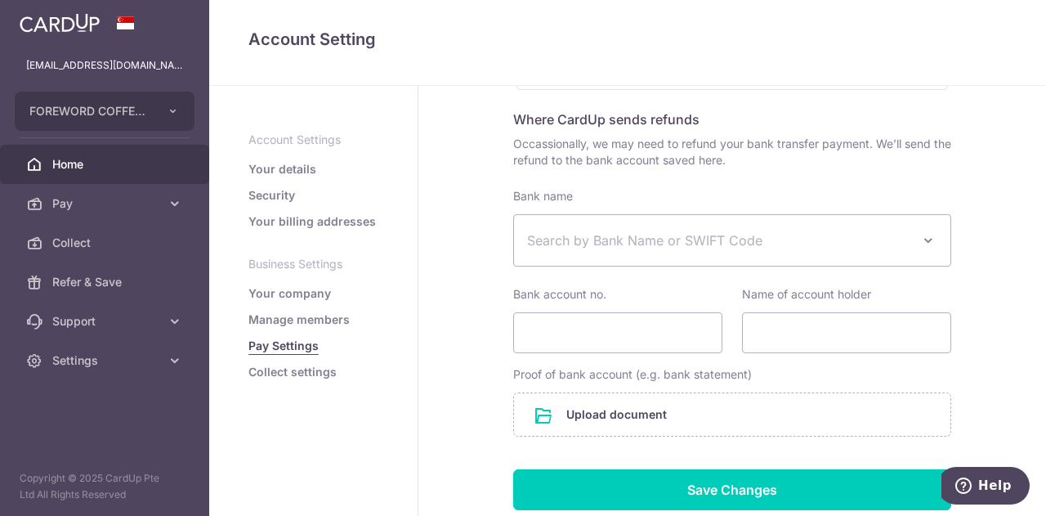
click at [65, 154] on link "Home" at bounding box center [104, 164] width 209 height 39
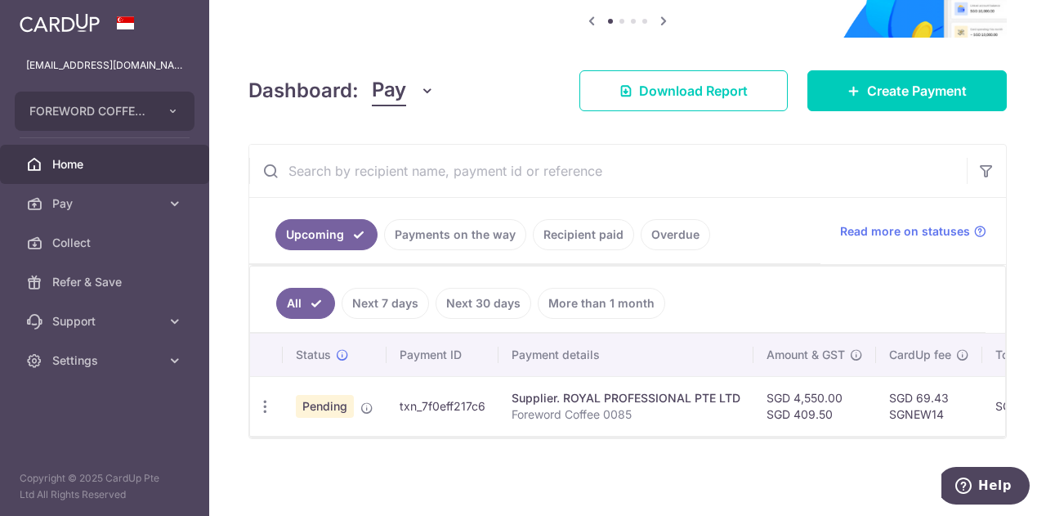
scroll to position [173, 0]
click at [605, 95] on link "Download Report" at bounding box center [683, 90] width 208 height 41
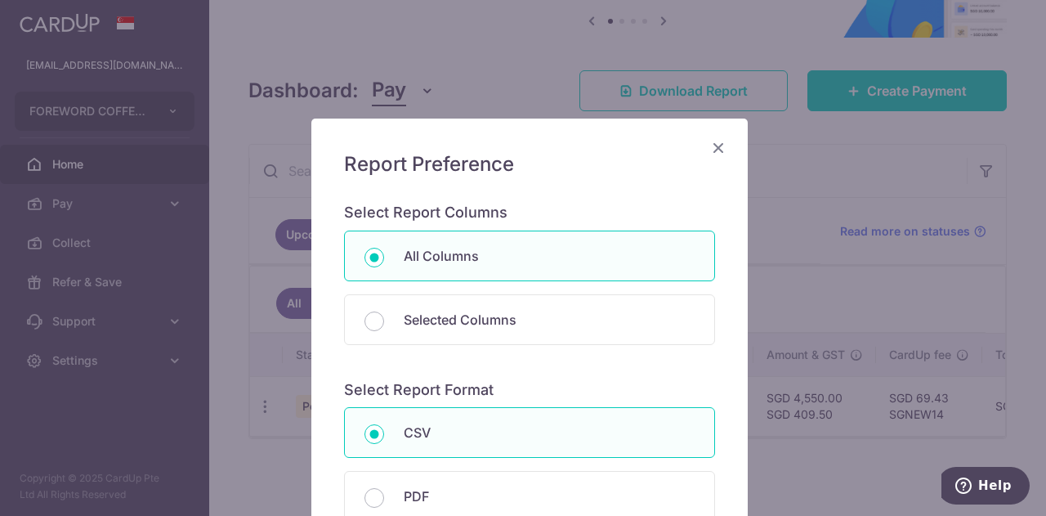
scroll to position [116, 0]
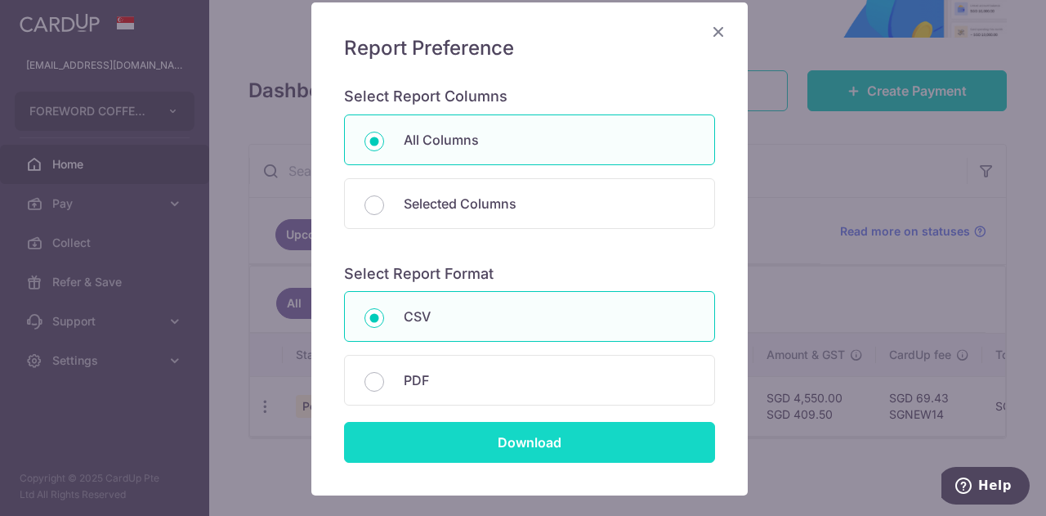
click at [489, 437] on input "Download" at bounding box center [529, 442] width 371 height 41
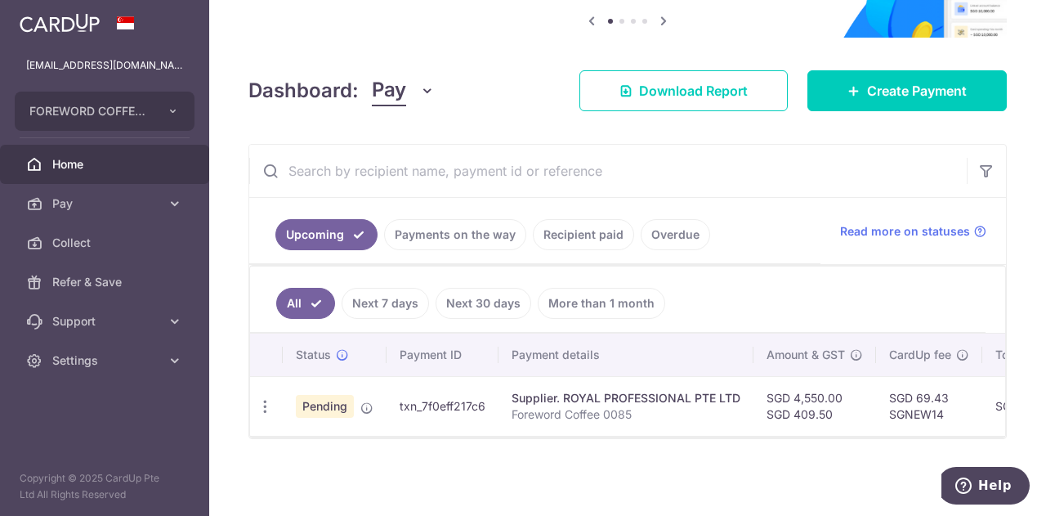
click at [680, 259] on ul "Upcoming Payments on the way Recipient paid Overdue" at bounding box center [534, 231] width 571 height 66
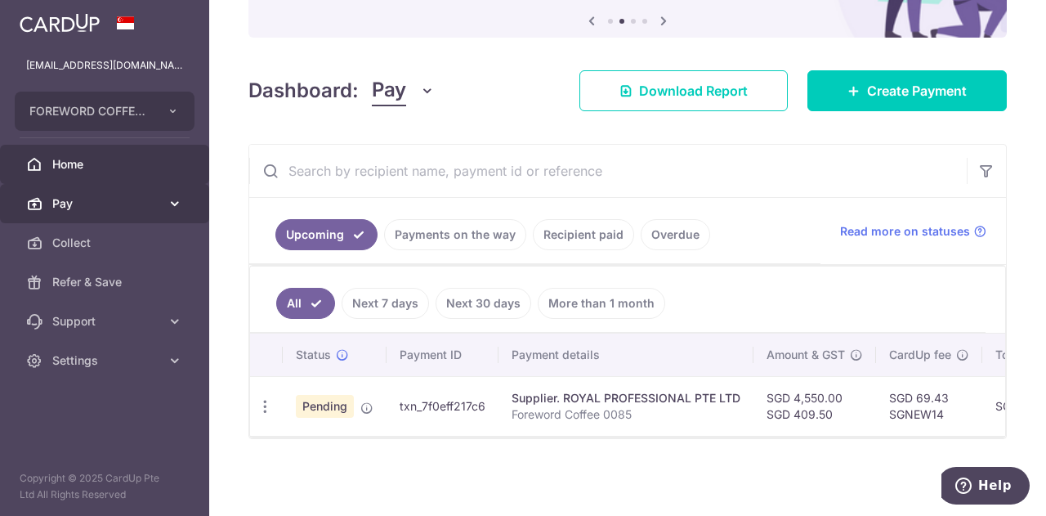
click at [90, 192] on link "Pay" at bounding box center [104, 203] width 209 height 39
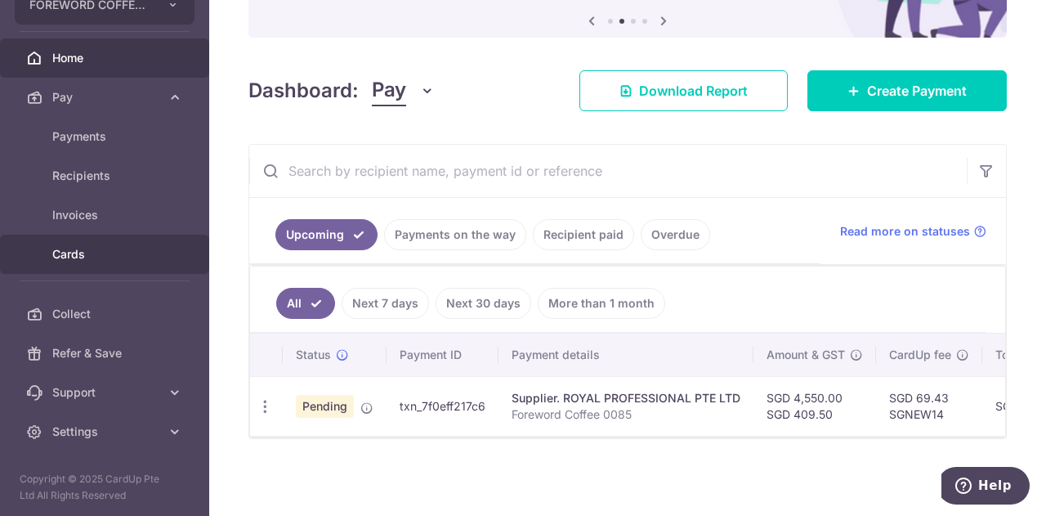
scroll to position [0, 0]
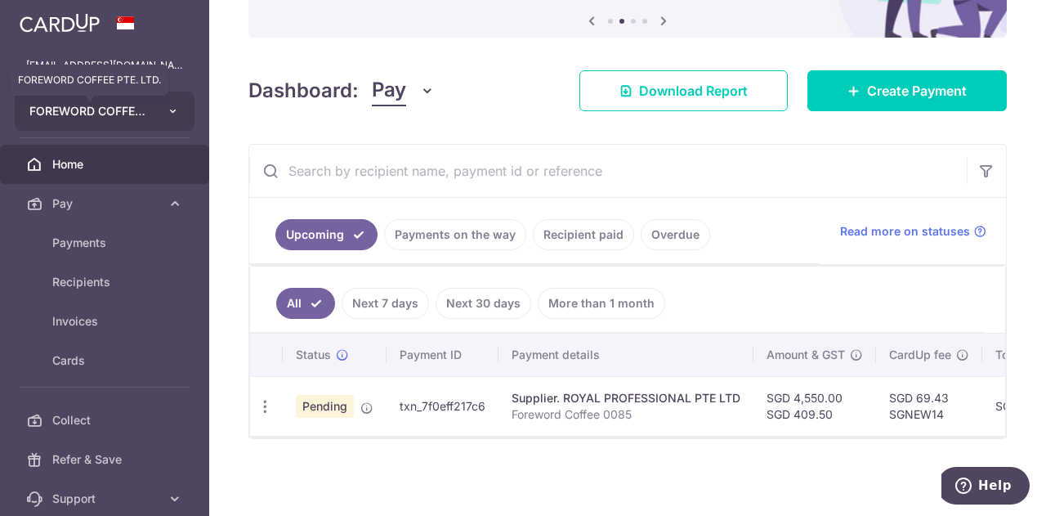
click at [129, 110] on span "FOREWORD COFFEE PTE. LTD." at bounding box center [89, 111] width 121 height 16
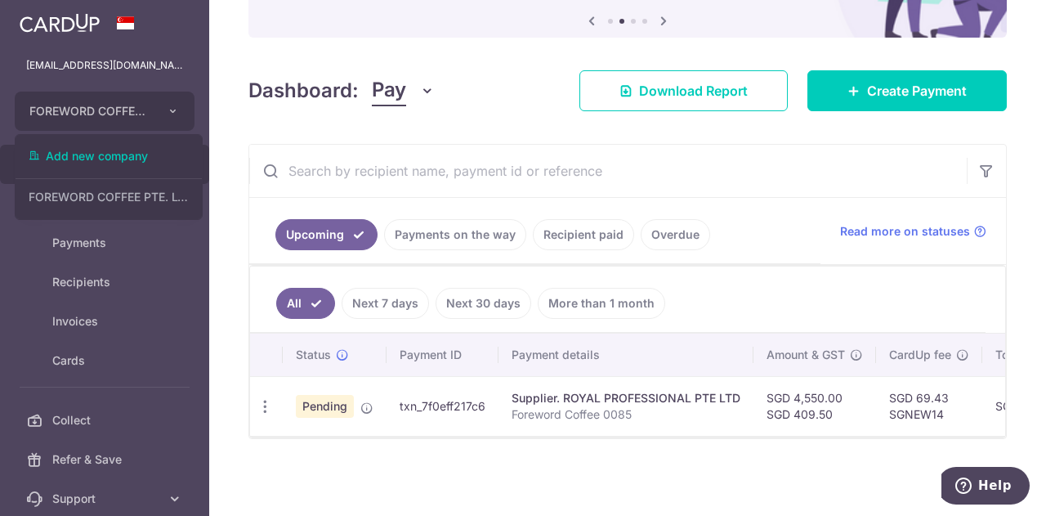
click at [510, 100] on div "Dashboard: Pay Pay Collect Download Report Create Payment" at bounding box center [627, 87] width 758 height 47
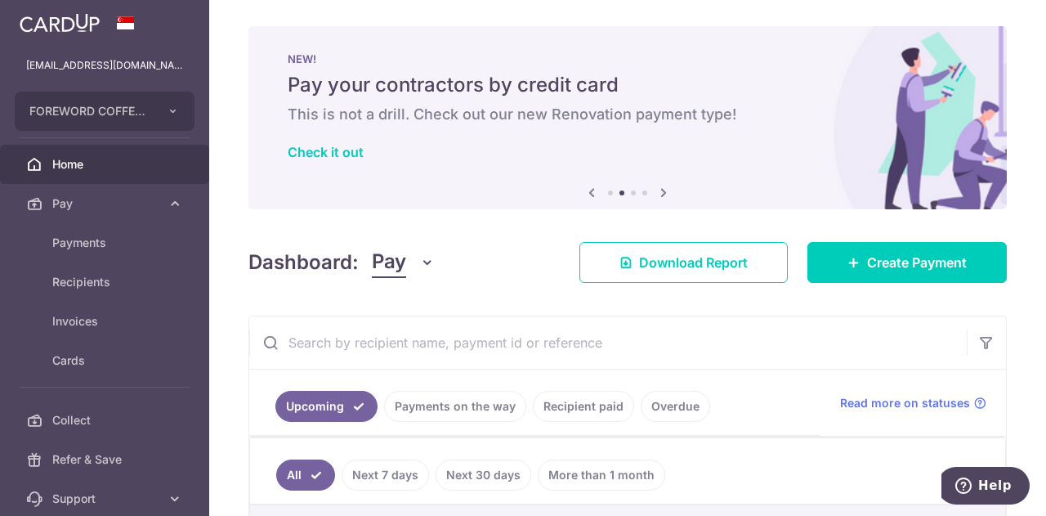
scroll to position [84, 0]
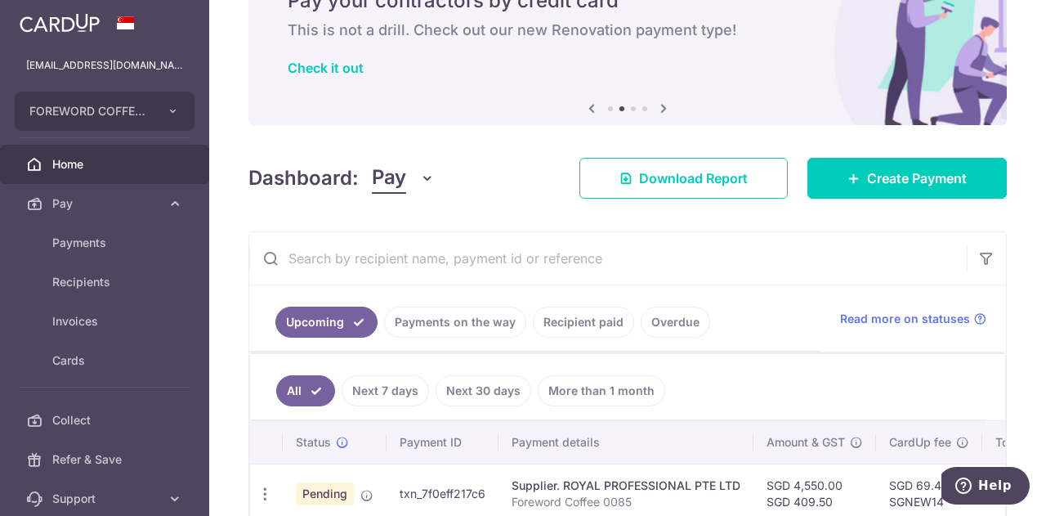
click at [410, 192] on button "Pay" at bounding box center [403, 178] width 63 height 31
click at [523, 159] on div "Dashboard: Pay Pay Collect Download Report Create Payment" at bounding box center [627, 174] width 758 height 47
